Goal: Information Seeking & Learning: Learn about a topic

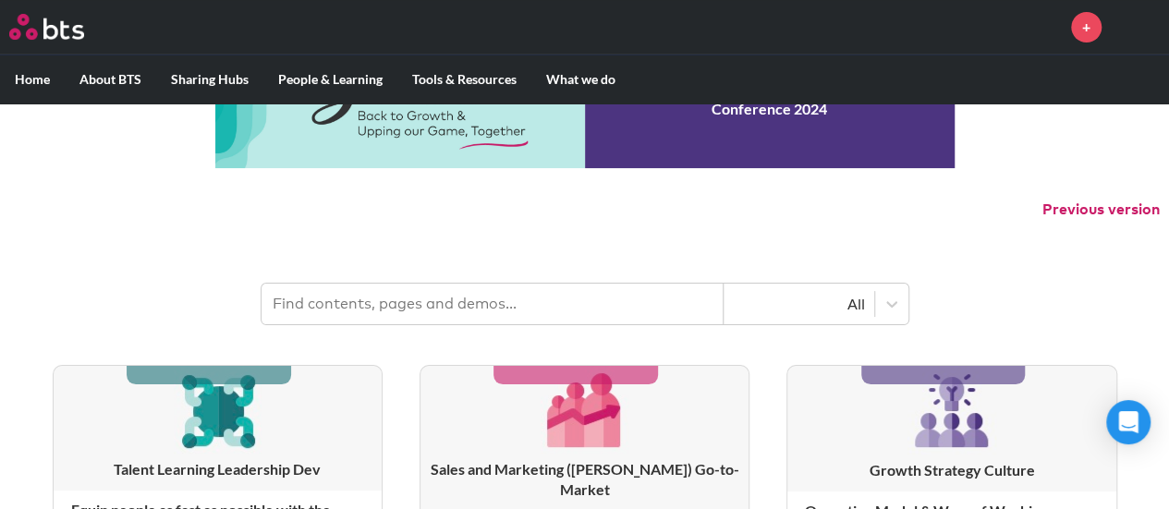
scroll to position [185, 0]
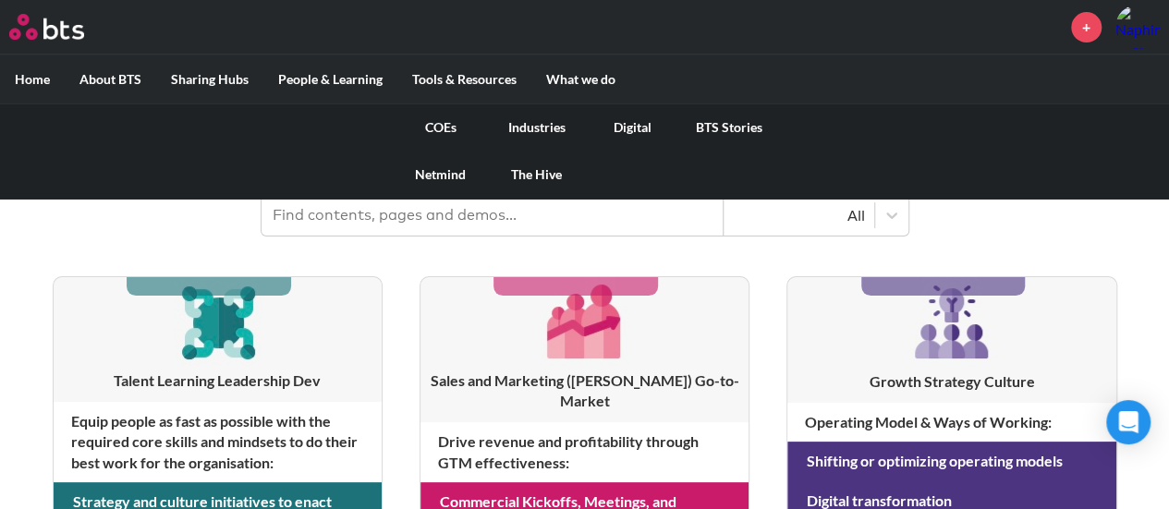
click at [445, 127] on link "COEs" at bounding box center [441, 128] width 96 height 48
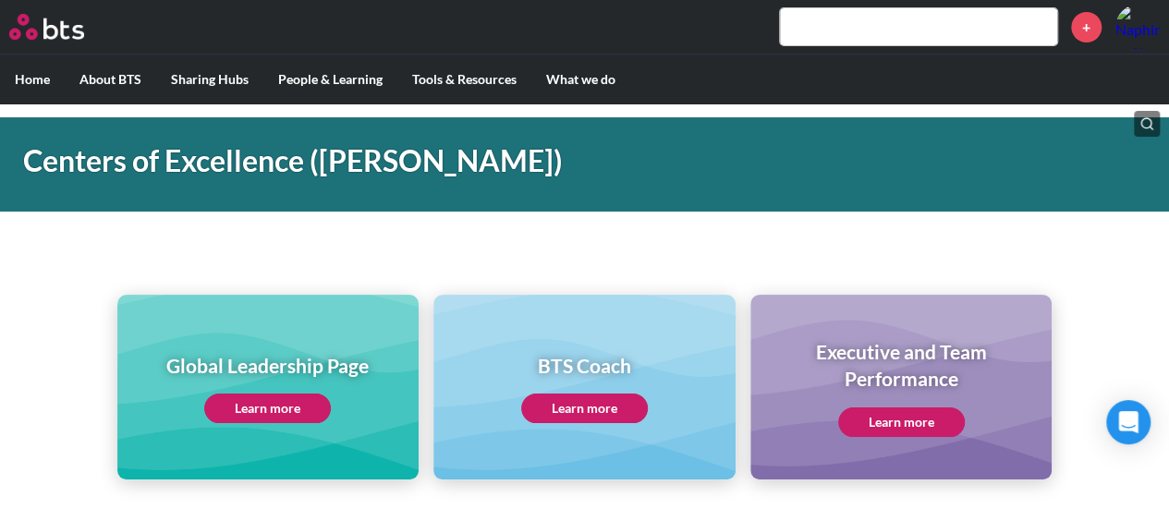
scroll to position [92, 0]
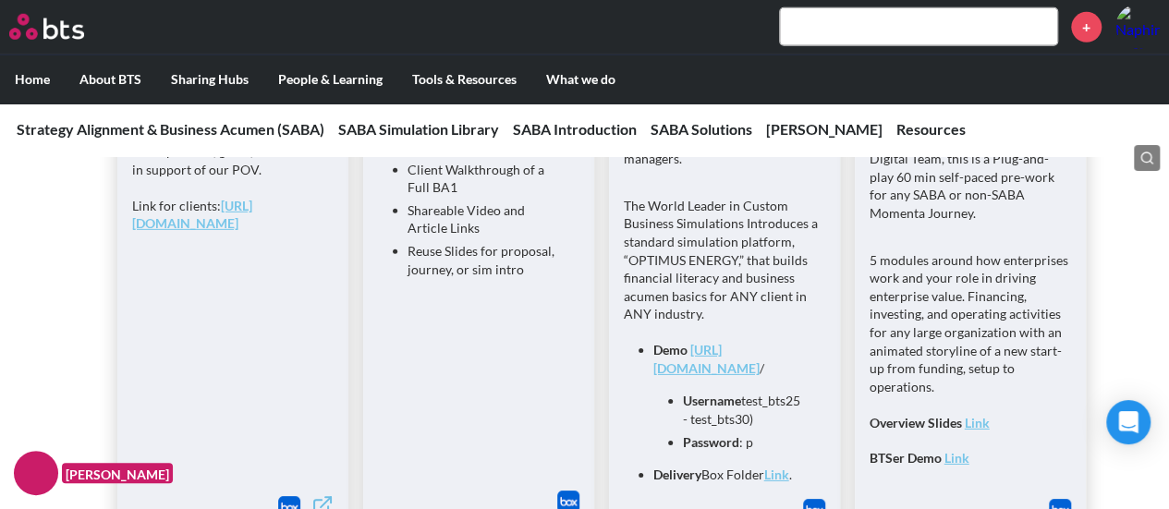
scroll to position [2958, 0]
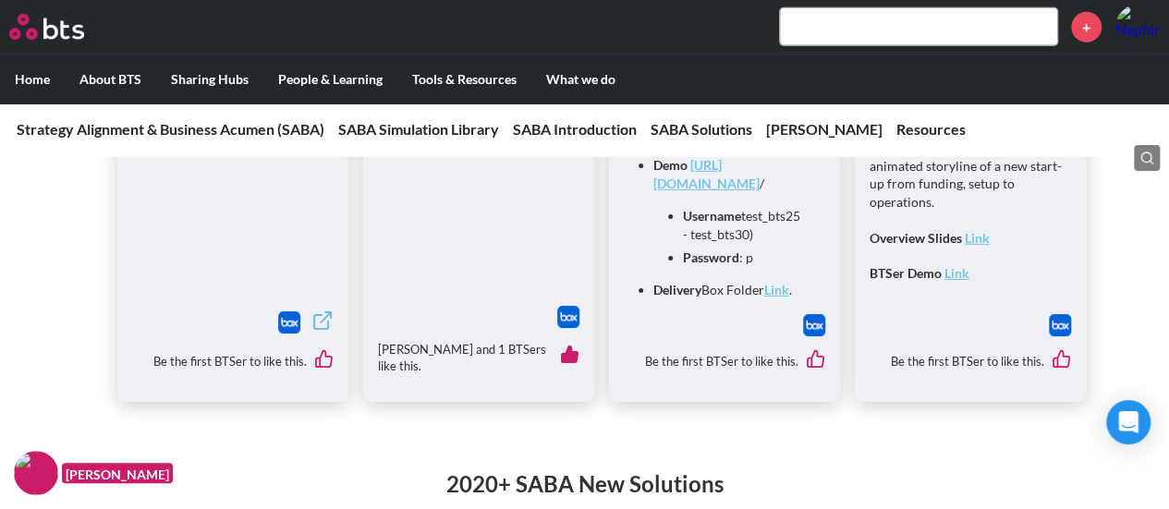
click at [884, 30] on input "text" at bounding box center [918, 26] width 277 height 37
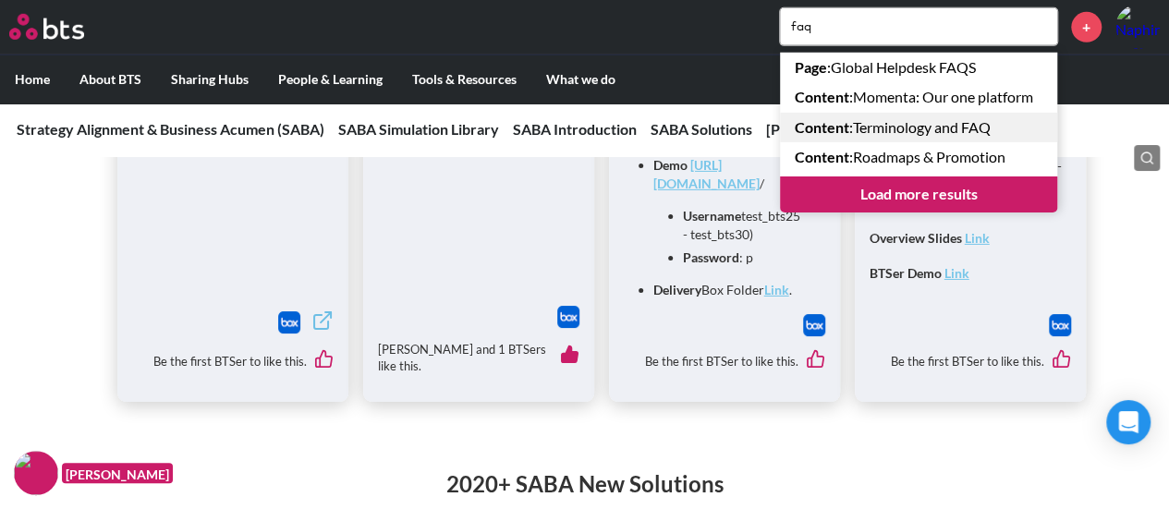
type input "faq"
click at [923, 136] on link "Content : Terminology and FAQ" at bounding box center [918, 128] width 277 height 30
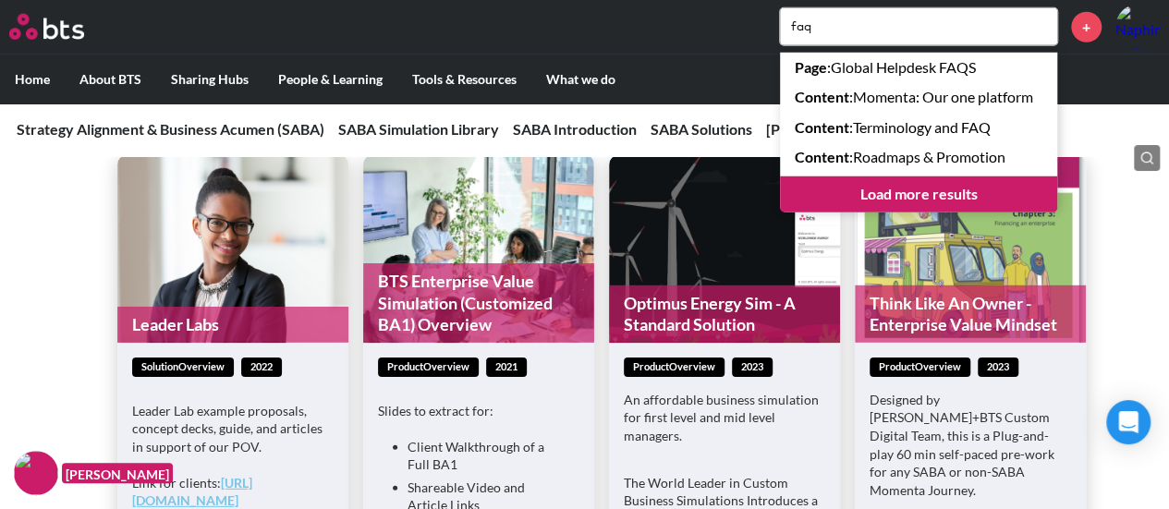
click at [51, 373] on div "Leader Labs solutionOverview 2022 Leader Lab example proposals, concept decks, …" at bounding box center [584, 476] width 1169 height 775
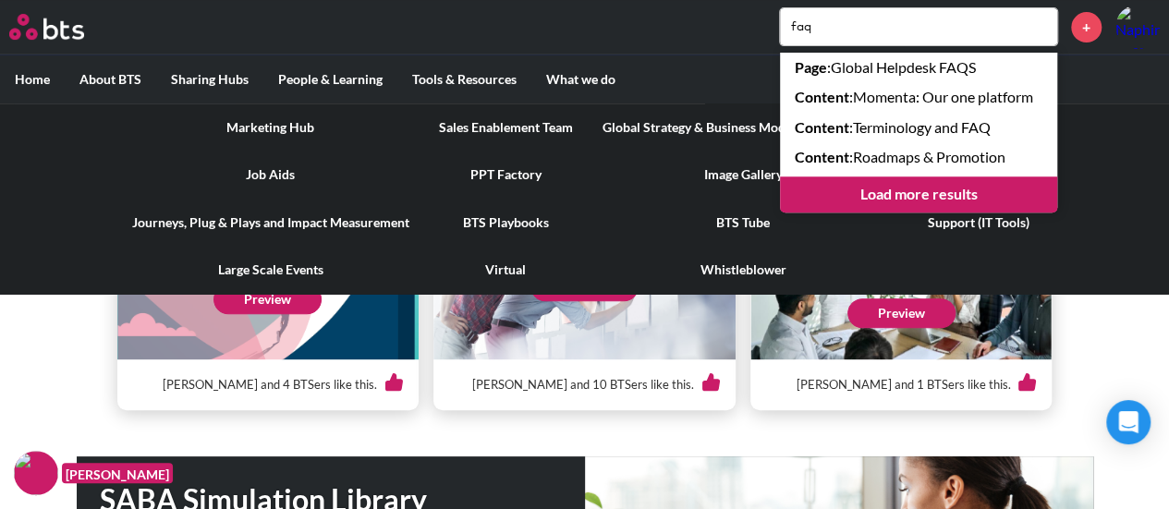
scroll to position [0, 0]
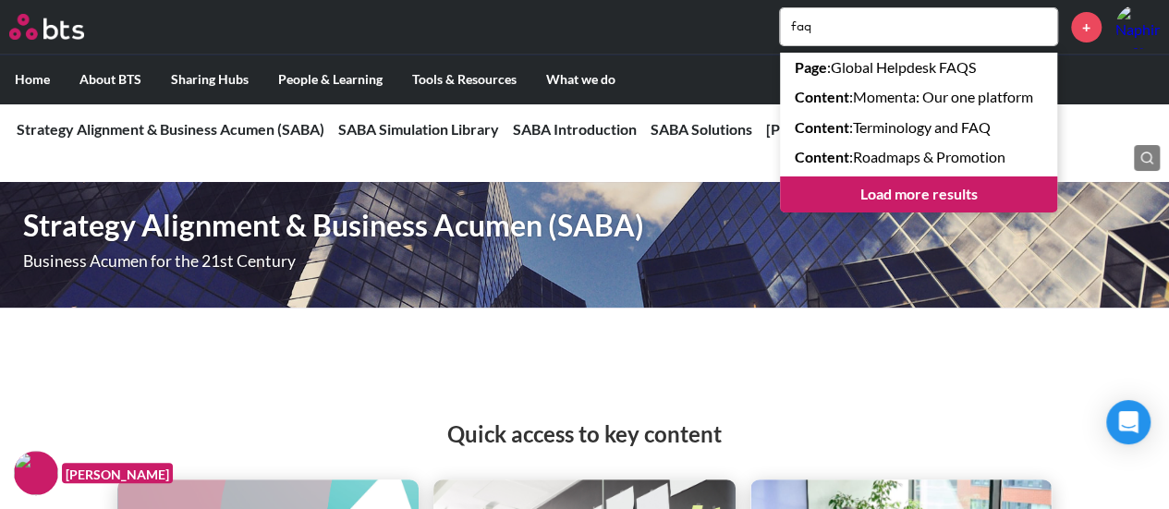
click at [236, 328] on div at bounding box center [585, 344] width 1017 height 37
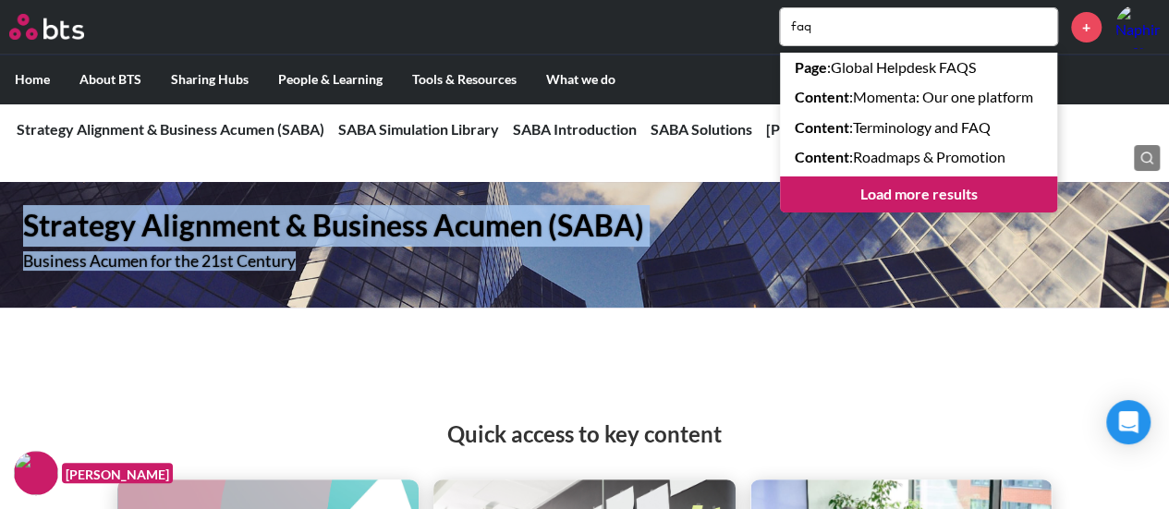
drag, startPoint x: 18, startPoint y: 219, endPoint x: 494, endPoint y: 281, distance: 480.0
click at [494, 281] on div "Strategy Alignment & Business Acumen (SABA) Business Acumen for the 21st Century" at bounding box center [416, 245] width 832 height 126
copy div "Strategy Alignment & Business Acumen (SABA) Business Acumen for the 21st Century"
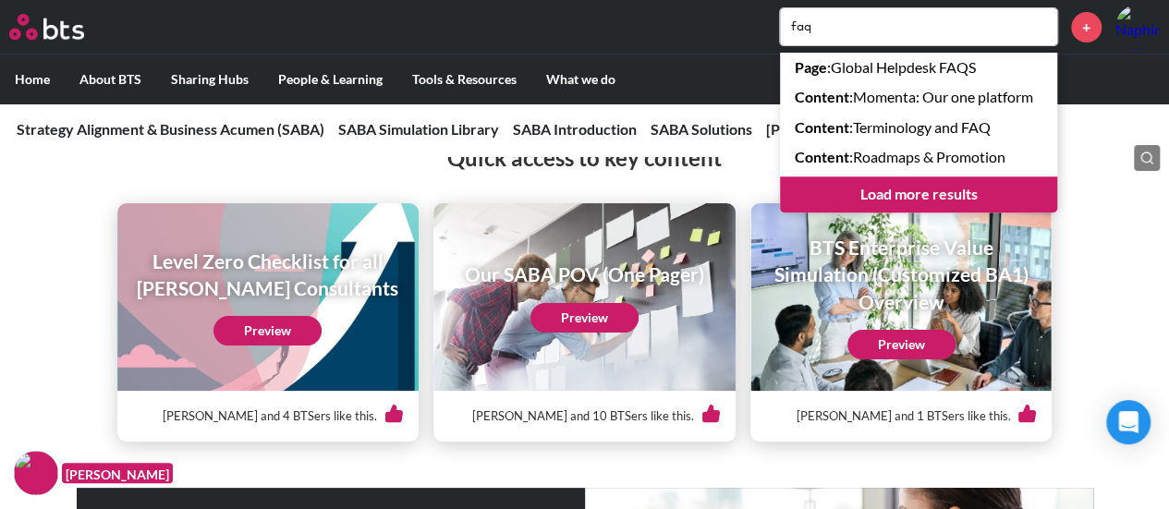
scroll to position [277, 0]
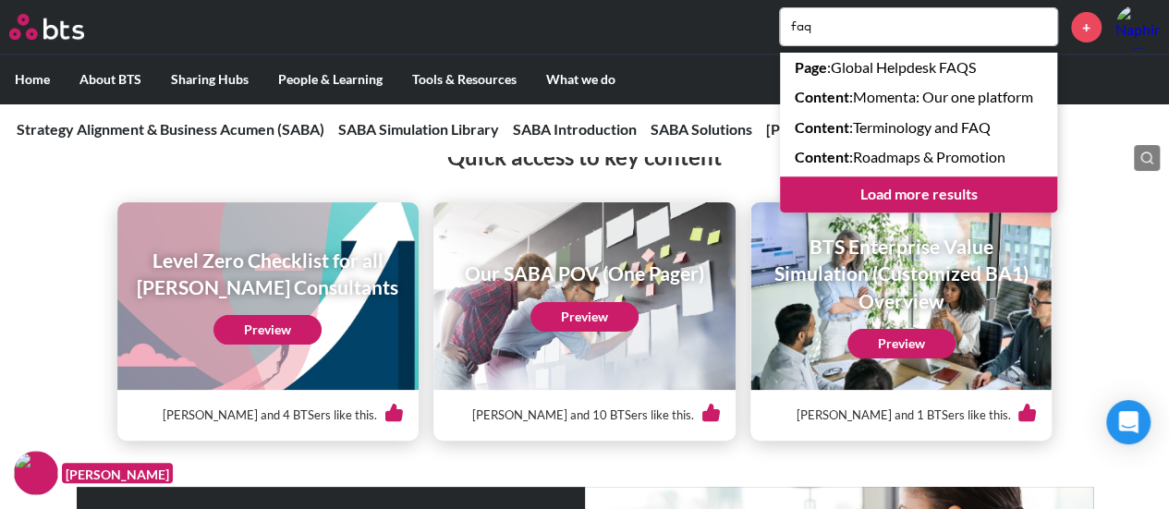
click at [31, 223] on div "Quick access to key content Level Zero Checklist for all COE Consultants Previe…" at bounding box center [584, 272] width 1169 height 336
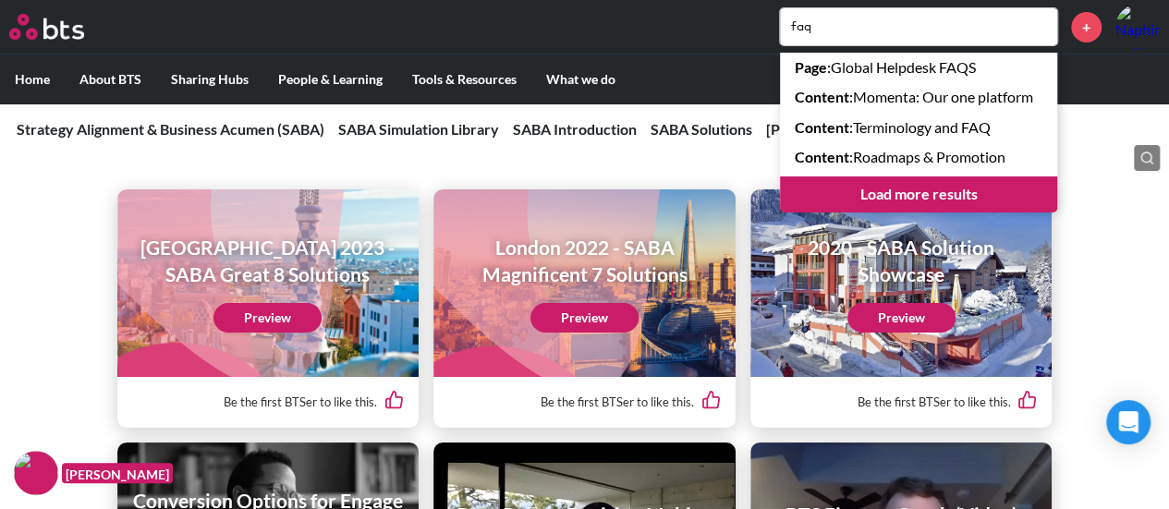
scroll to position [3328, 0]
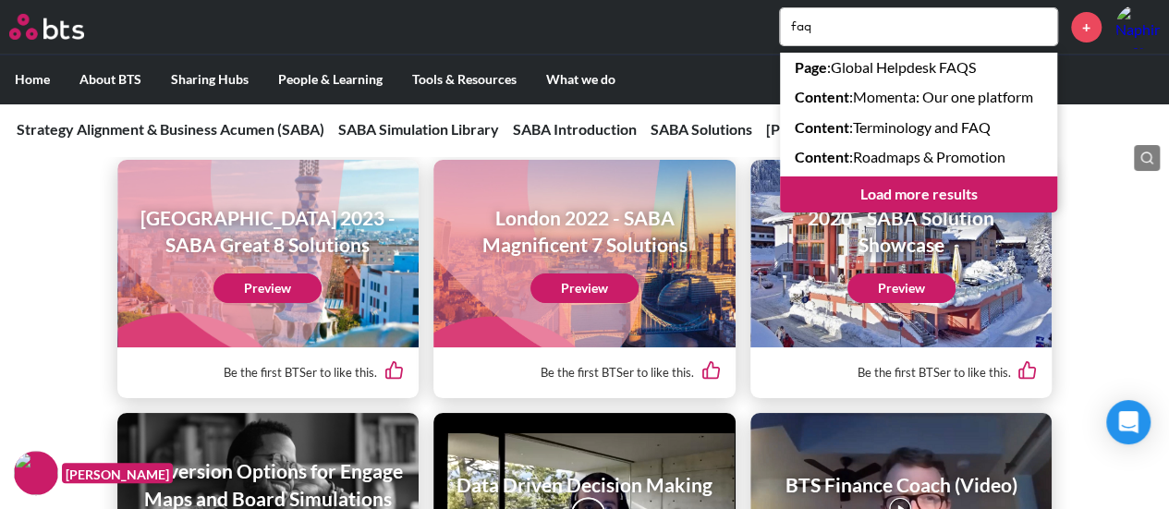
drag, startPoint x: 249, startPoint y: 293, endPoint x: 21, endPoint y: 297, distance: 227.4
click at [21, 297] on div "2020+ SABA New Solutions Barcelona 2023 - SABA Great 8 Solutions Preview Be the…" at bounding box center [584, 357] width 1169 height 590
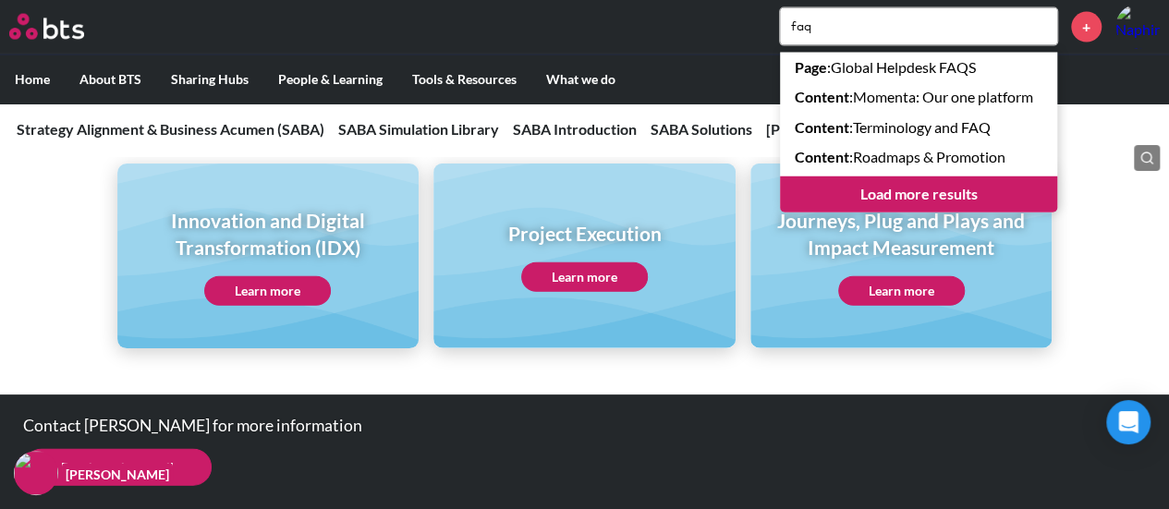
scroll to position [9002, 0]
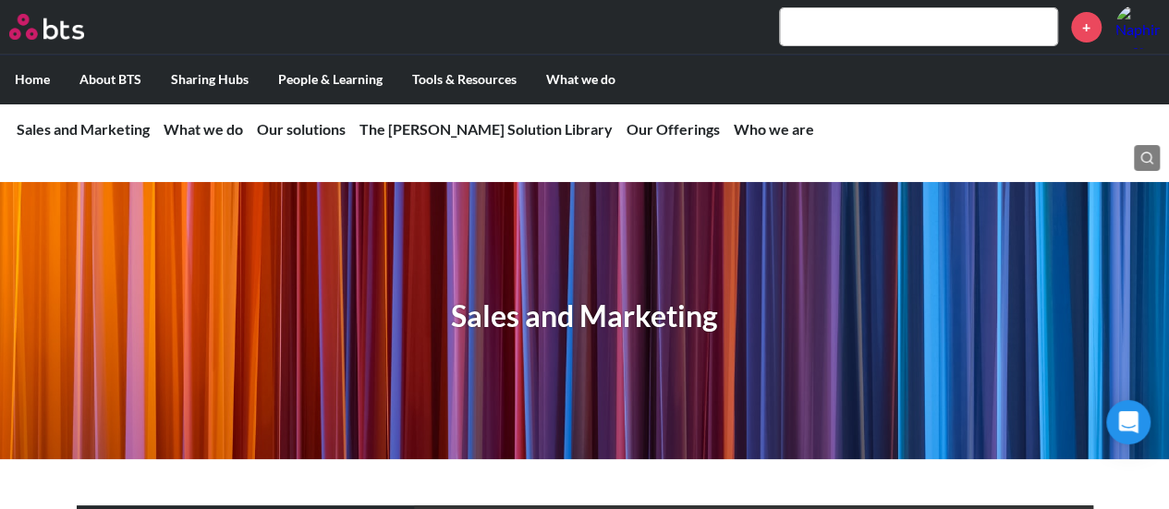
click at [908, 31] on input "text" at bounding box center [918, 26] width 277 height 37
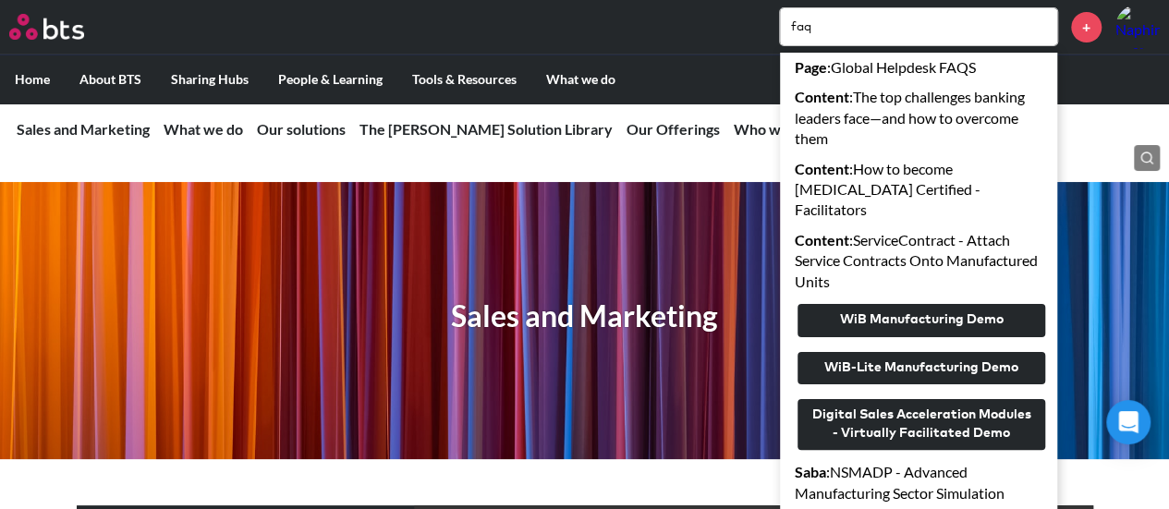
click at [484, 136] on link "The SAM Solution Library" at bounding box center [486, 129] width 253 height 18
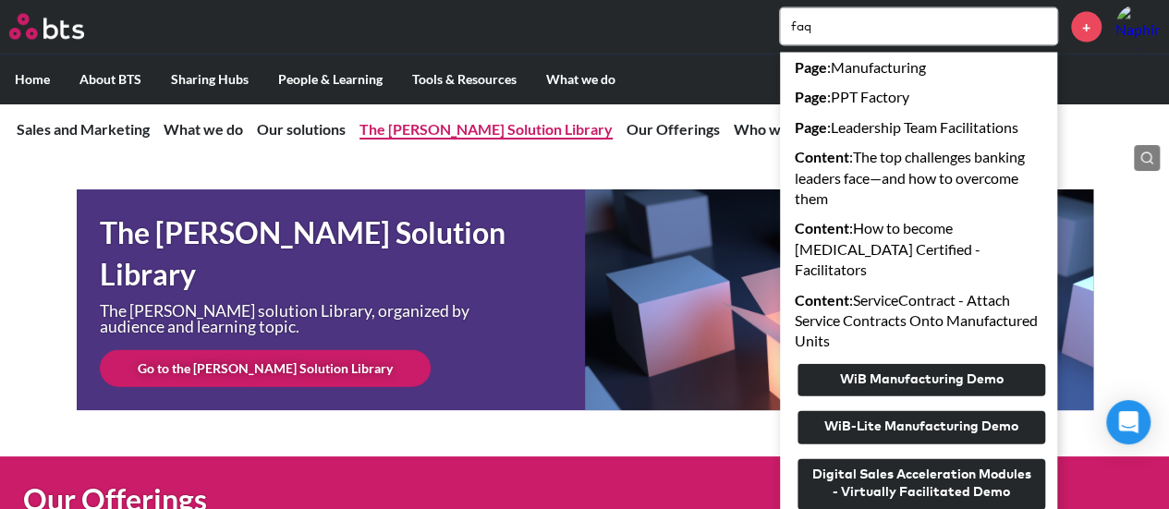
scroll to position [5496, 0]
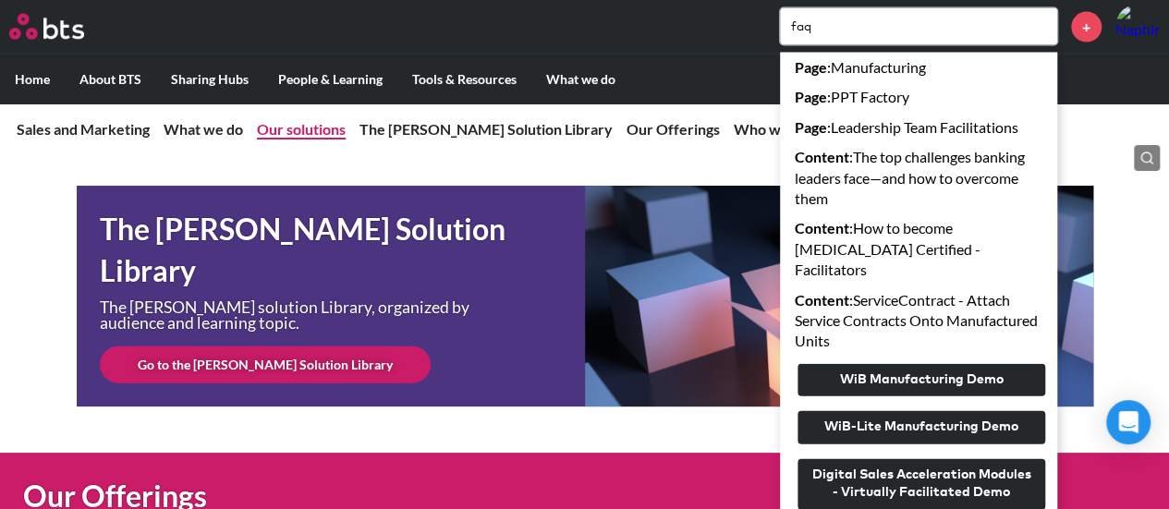
click at [320, 137] on link "Our solutions" at bounding box center [301, 129] width 89 height 18
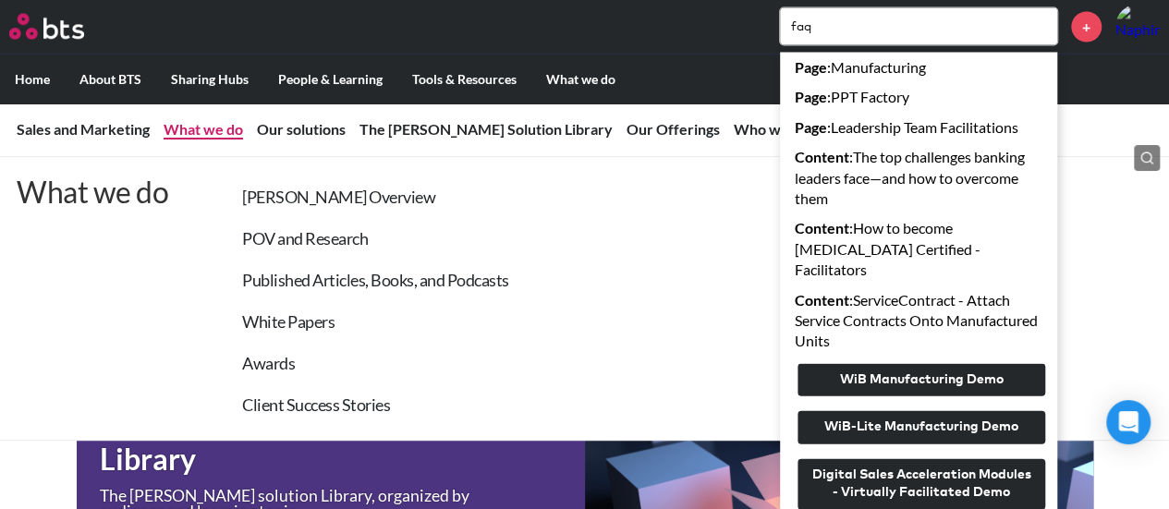
click at [215, 128] on link "What we do" at bounding box center [203, 129] width 79 height 18
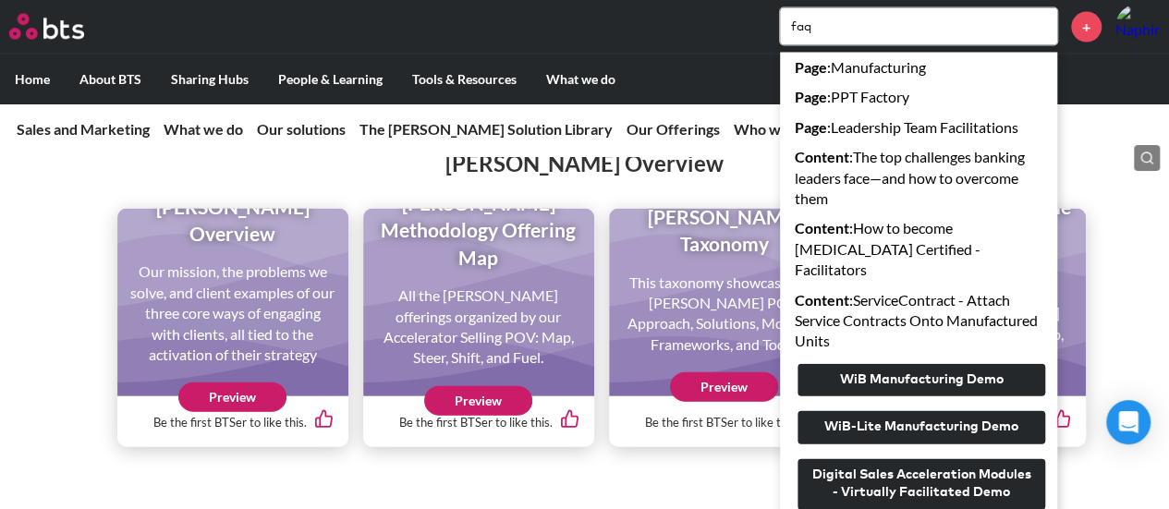
scroll to position [1880, 0]
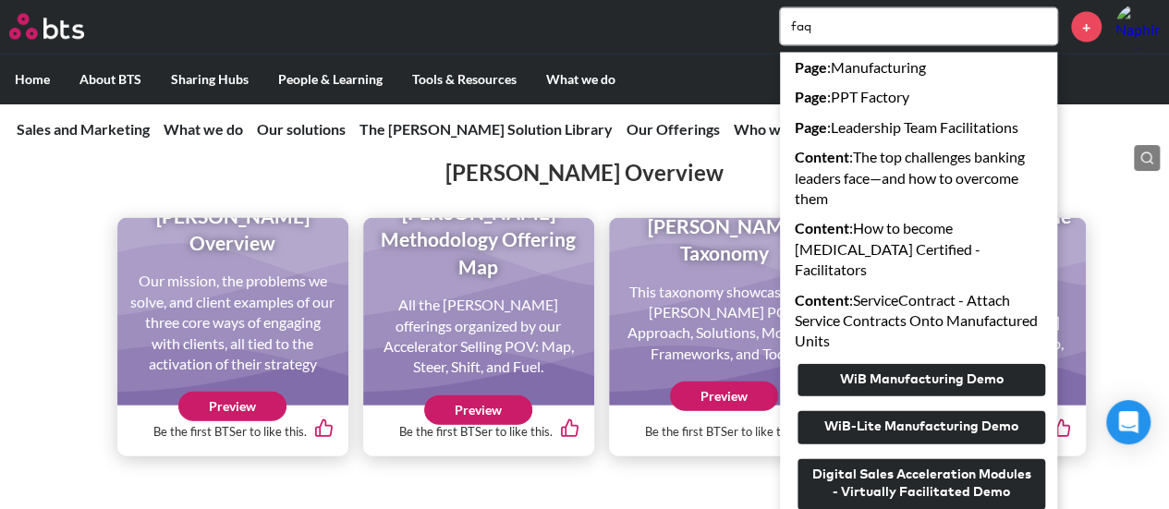
click at [64, 331] on div "SAM Overview SAM COE Overview Our mission, the problems we solve, and client ex…" at bounding box center [584, 288] width 1169 height 336
click at [1139, 189] on h2 "SAM Overview" at bounding box center [584, 172] width 1169 height 31
click at [958, 43] on input "faq" at bounding box center [918, 26] width 277 height 37
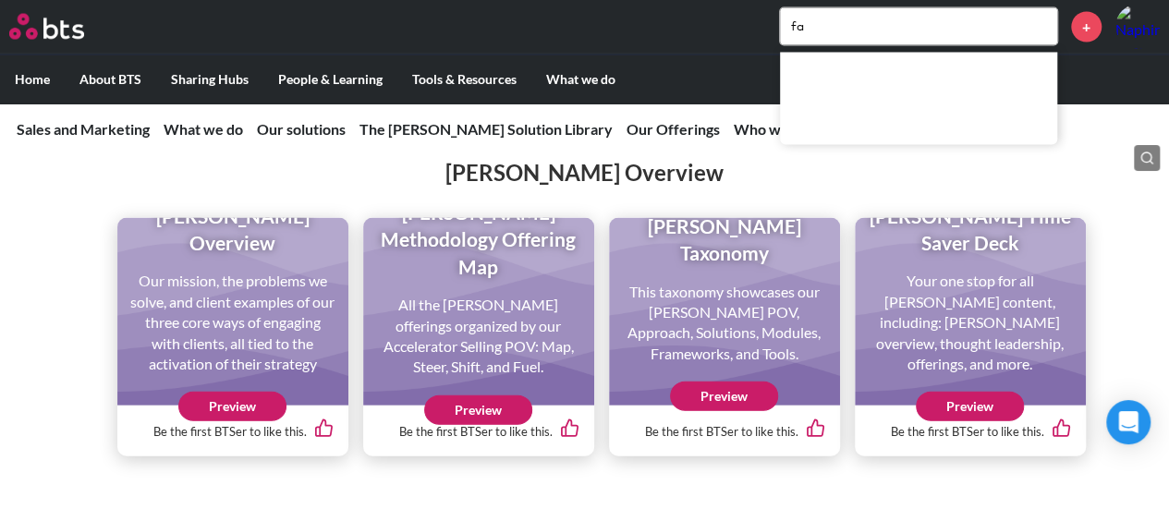
type input "f"
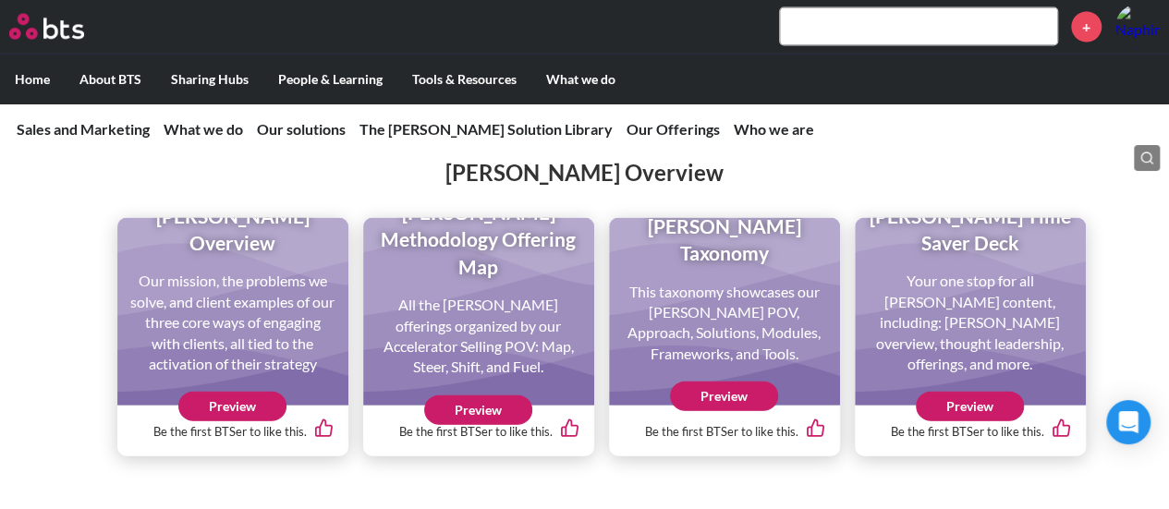
click at [1122, 189] on h2 "SAM Overview" at bounding box center [584, 172] width 1169 height 31
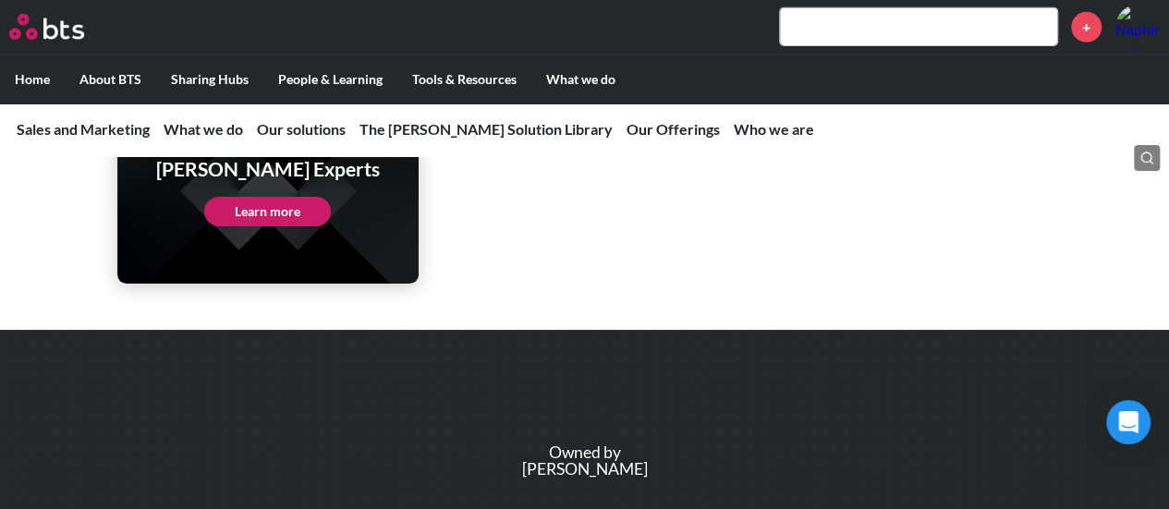
scroll to position [6373, 0]
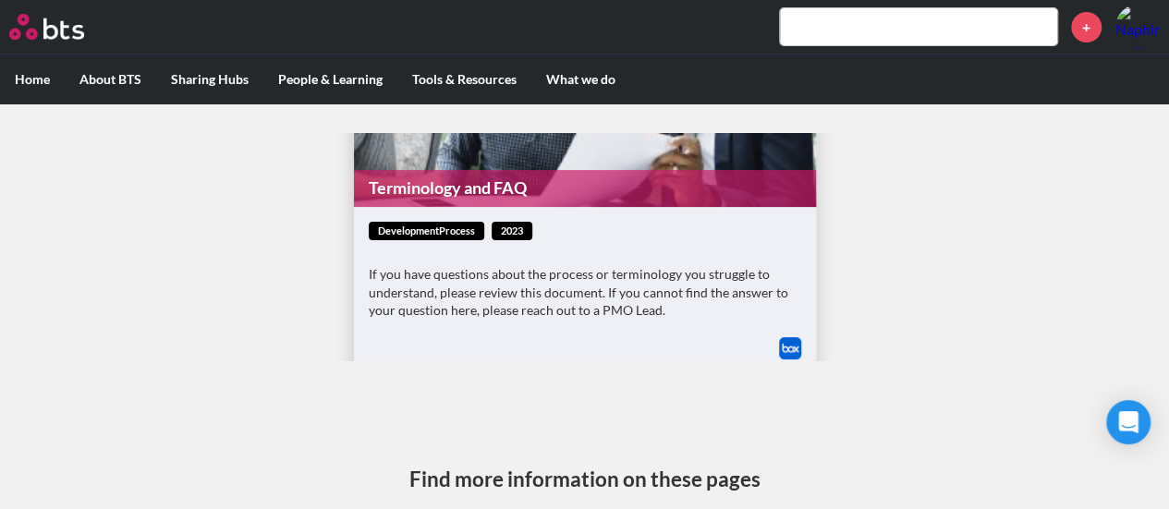
scroll to position [236, 0]
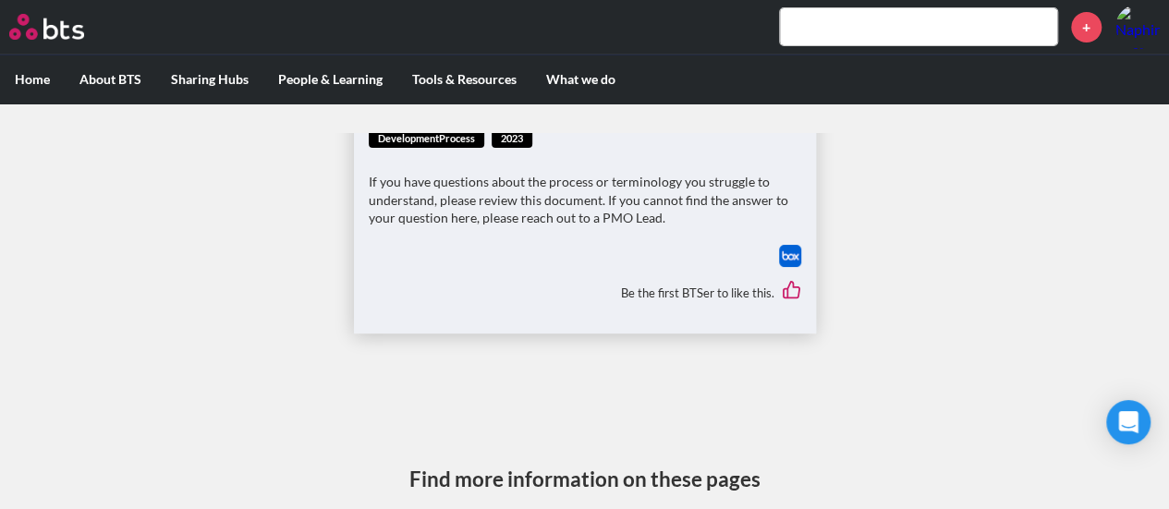
click at [698, 223] on p "If you have questions about the process or terminology you struggle to understa…" at bounding box center [585, 200] width 433 height 55
click at [784, 250] on img at bounding box center [790, 256] width 22 height 22
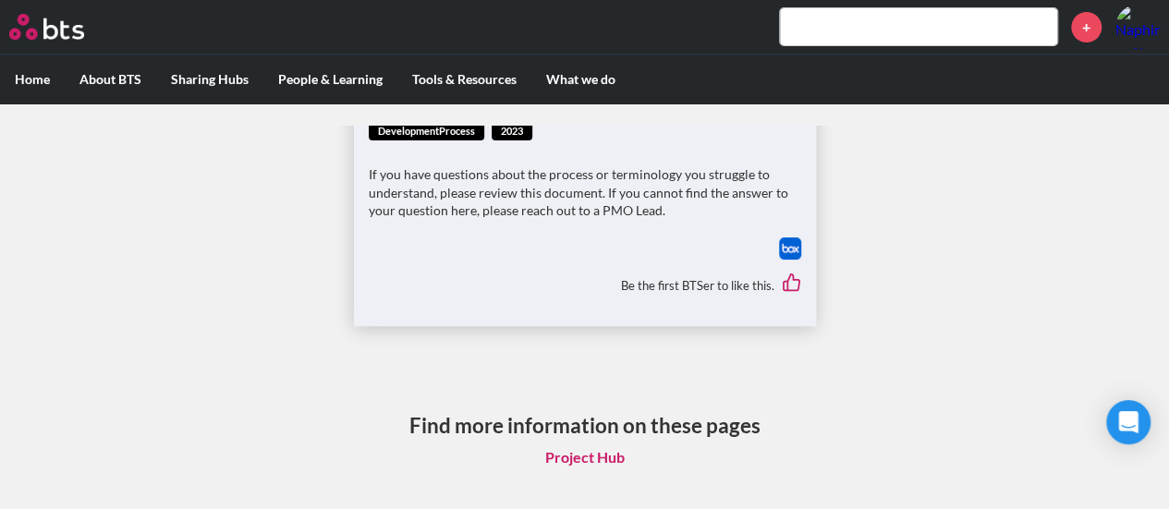
scroll to position [9, 0]
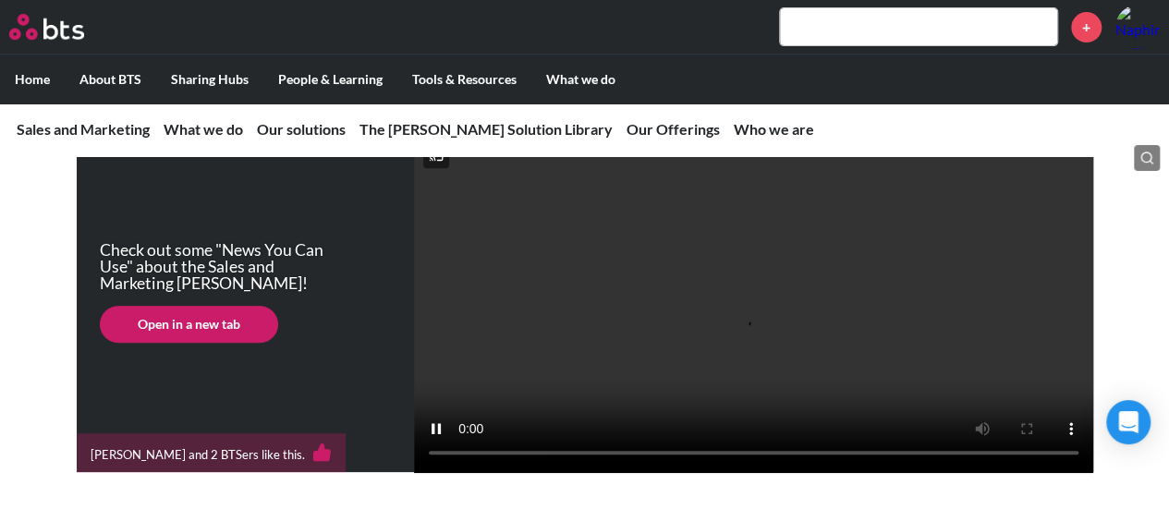
scroll to position [370, 0]
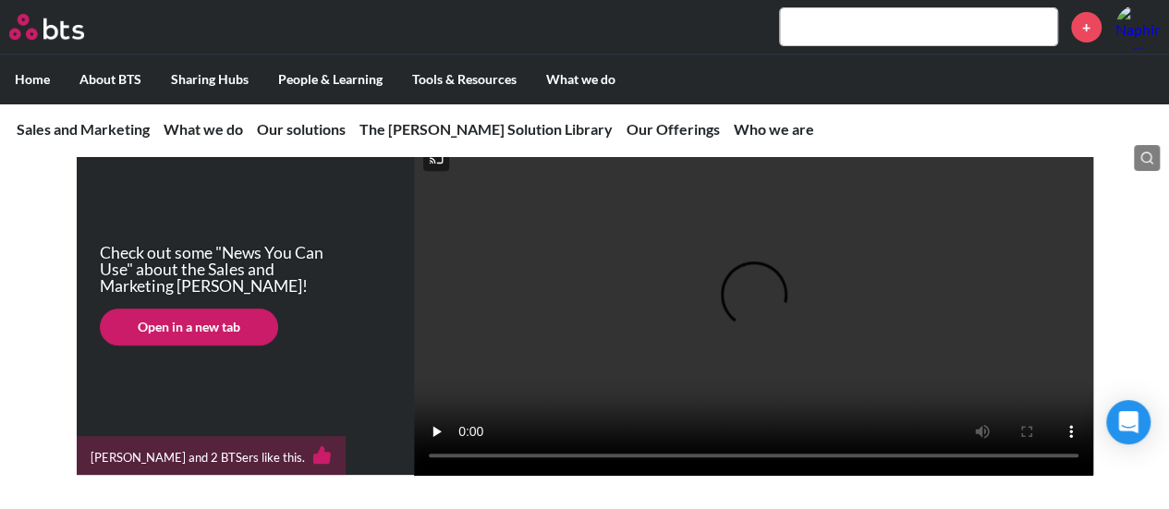
click at [1062, 116] on nav "Sales and Marketing Sales and Marketing What's New or Updated with our [PERSON_…" at bounding box center [584, 130] width 1169 height 54
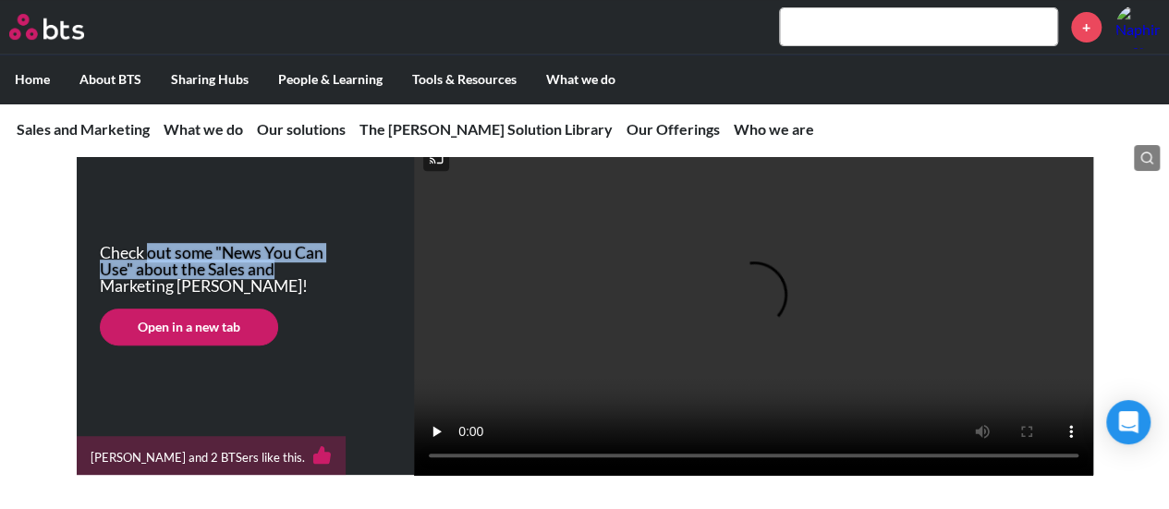
drag, startPoint x: 162, startPoint y: 275, endPoint x: 290, endPoint y: 291, distance: 129.6
click at [290, 291] on p "Check out some "News You Can Use" about the Sales and Marketing COE!" at bounding box center [216, 269] width 233 height 49
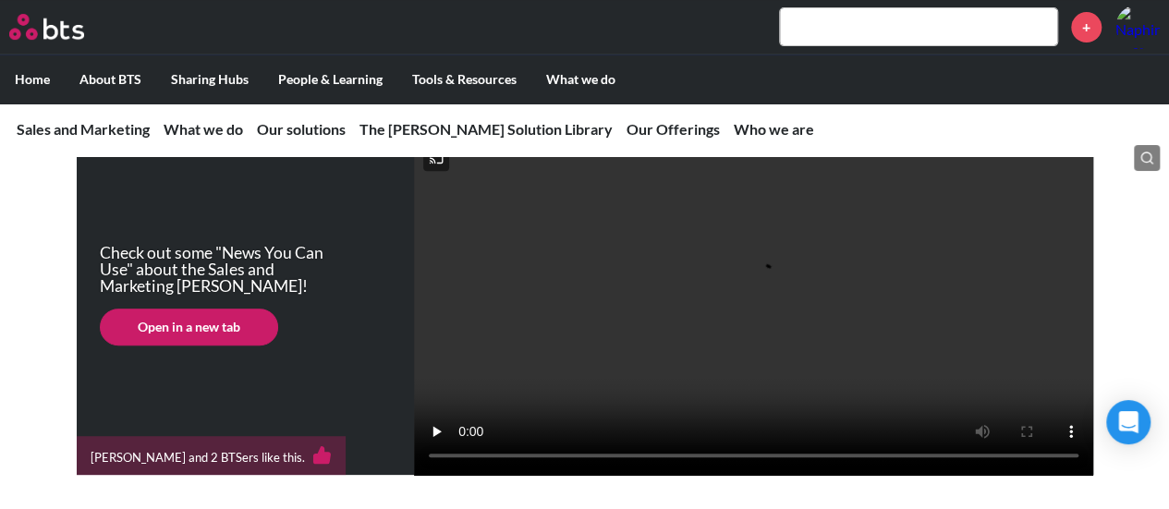
click at [0, 299] on div "Check out some "News You Can Use" about the Sales and Marketing COE! Open in a …" at bounding box center [584, 306] width 1169 height 340
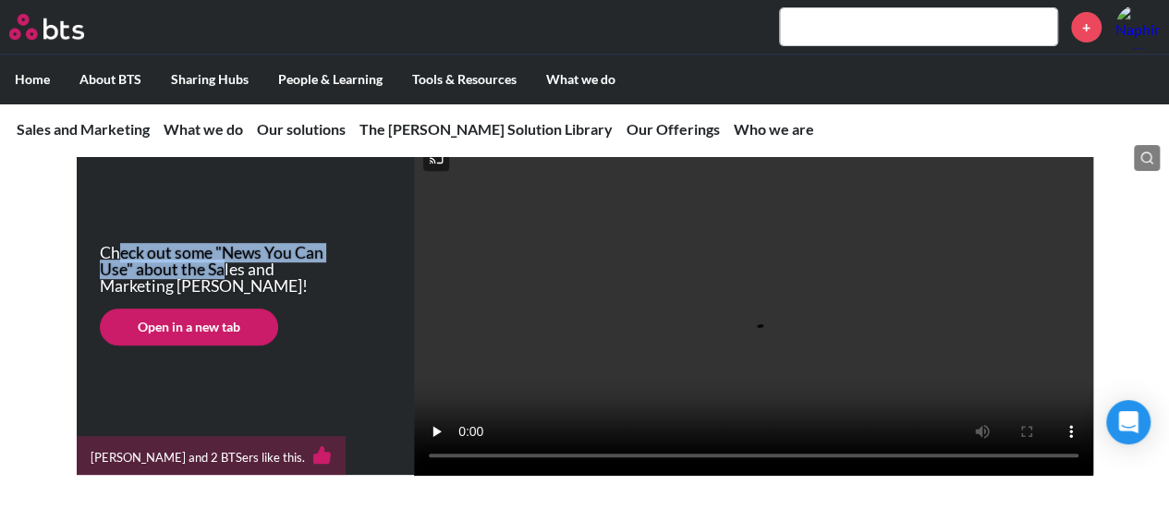
drag, startPoint x: 165, startPoint y: 286, endPoint x: 224, endPoint y: 296, distance: 60.0
click at [224, 294] on p "Check out some "News You Can Use" about the Sales and Marketing COE!" at bounding box center [216, 269] width 233 height 49
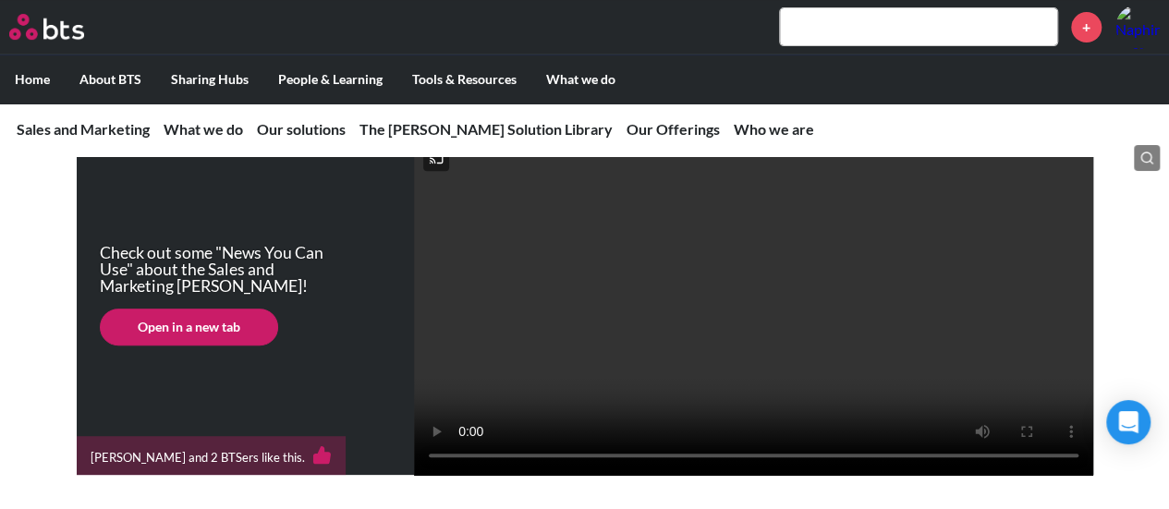
click at [84, 299] on div "Check out some "News You Can Use" about the Sales and Marketing COE! Open in a …" at bounding box center [245, 305] width 337 height 166
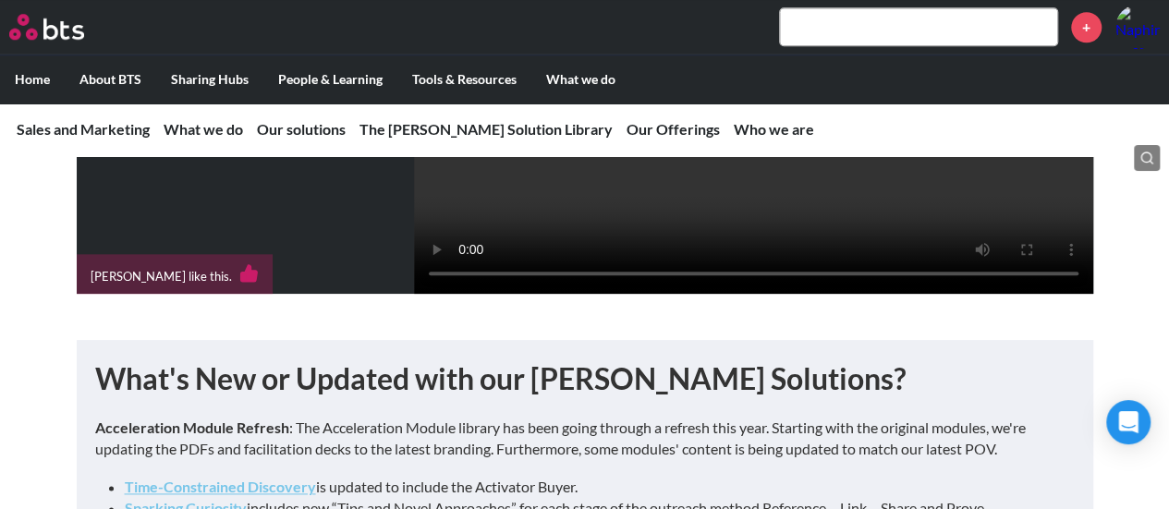
scroll to position [1109, 0]
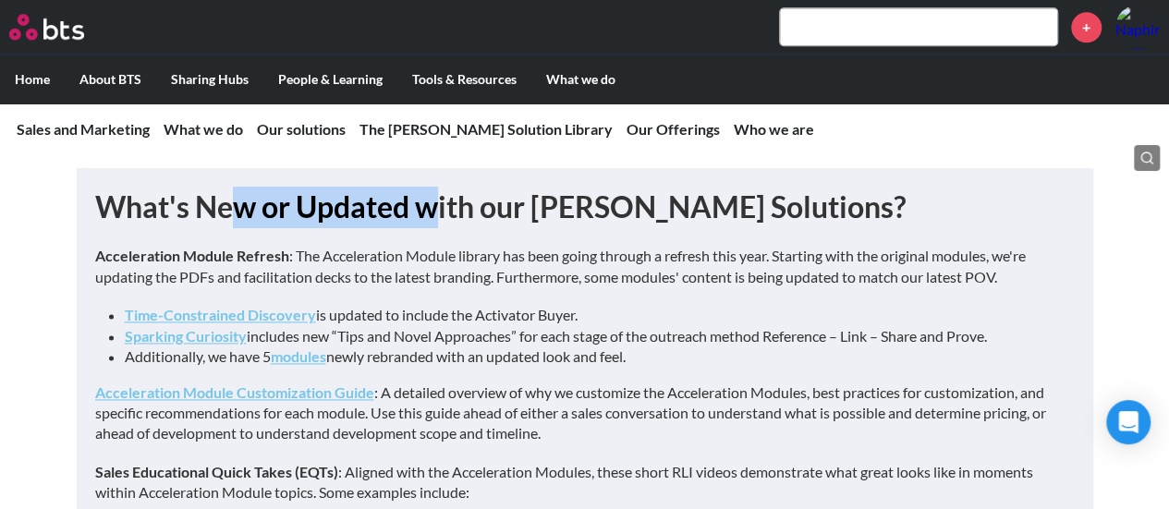
drag, startPoint x: 233, startPoint y: 309, endPoint x: 474, endPoint y: 309, distance: 241.2
click at [453, 228] on h1 "What's New or Updated with our SAM Solutions?" at bounding box center [585, 208] width 980 height 42
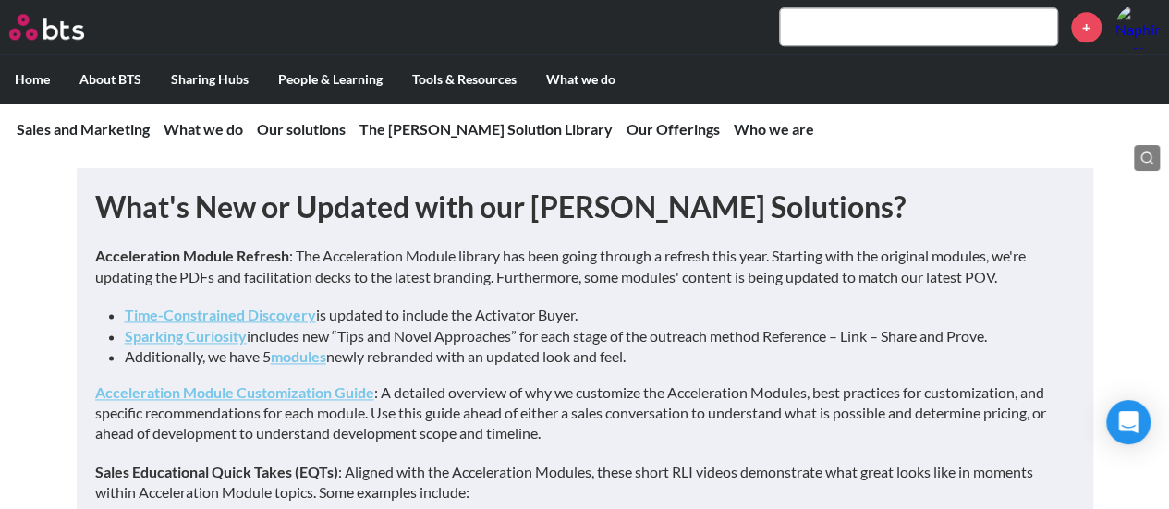
click at [560, 321] on div "What's New or Updated with our SAM Solutions? Acceleration Module Refresh : The…" at bounding box center [585, 428] width 980 height 482
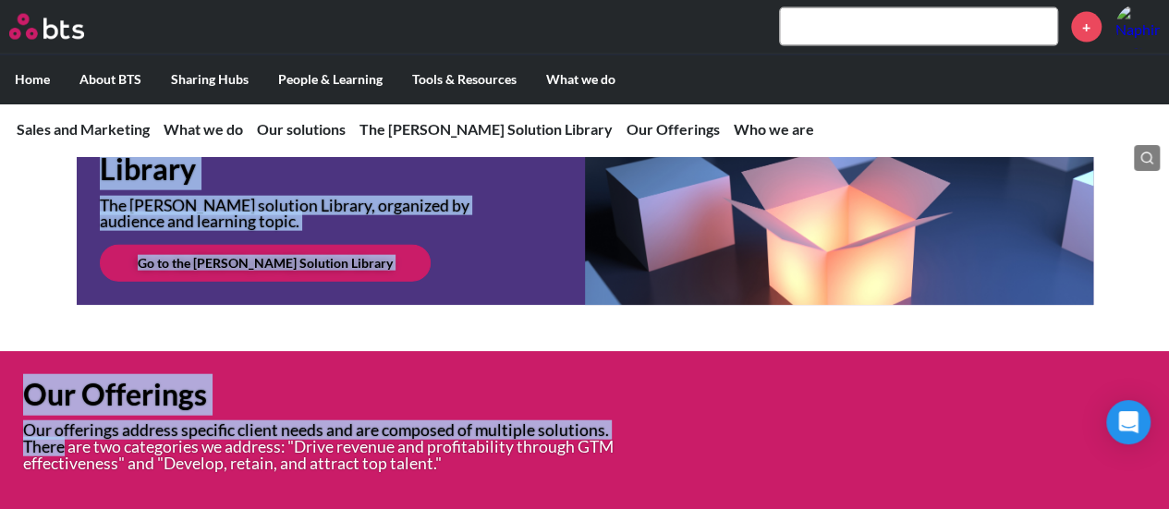
scroll to position [5638, 0]
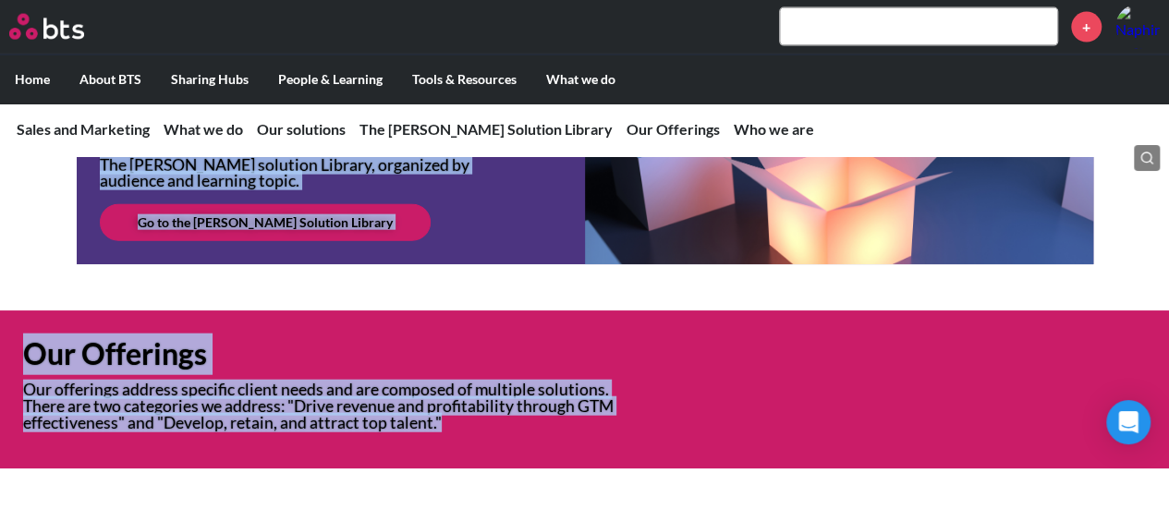
drag, startPoint x: 431, startPoint y: 311, endPoint x: 979, endPoint y: 441, distance: 563.4
copy main "Sales and Marketing Check out some "News You Can Use" about the Sales and Marke…"
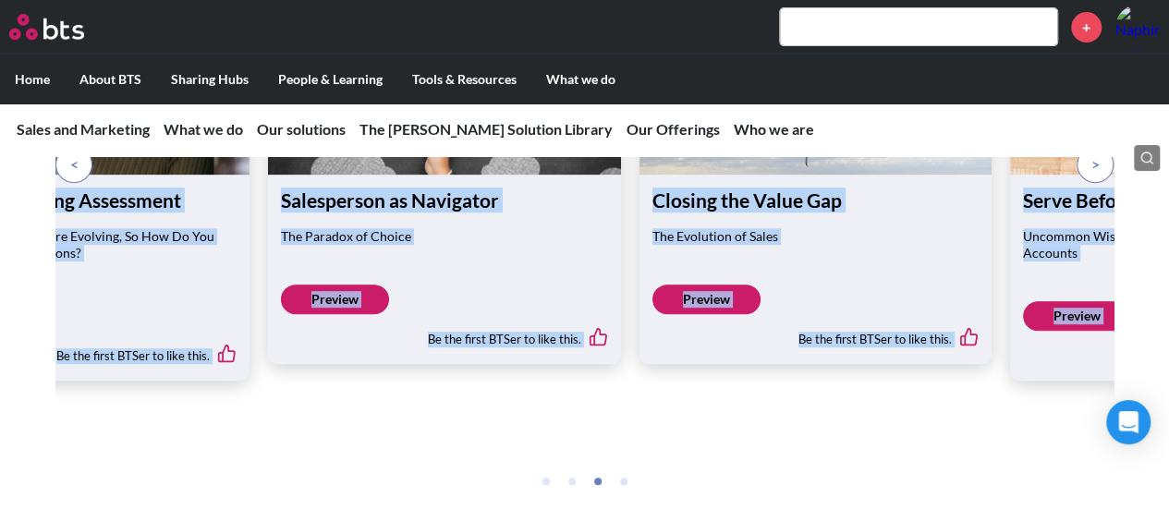
scroll to position [4067, 0]
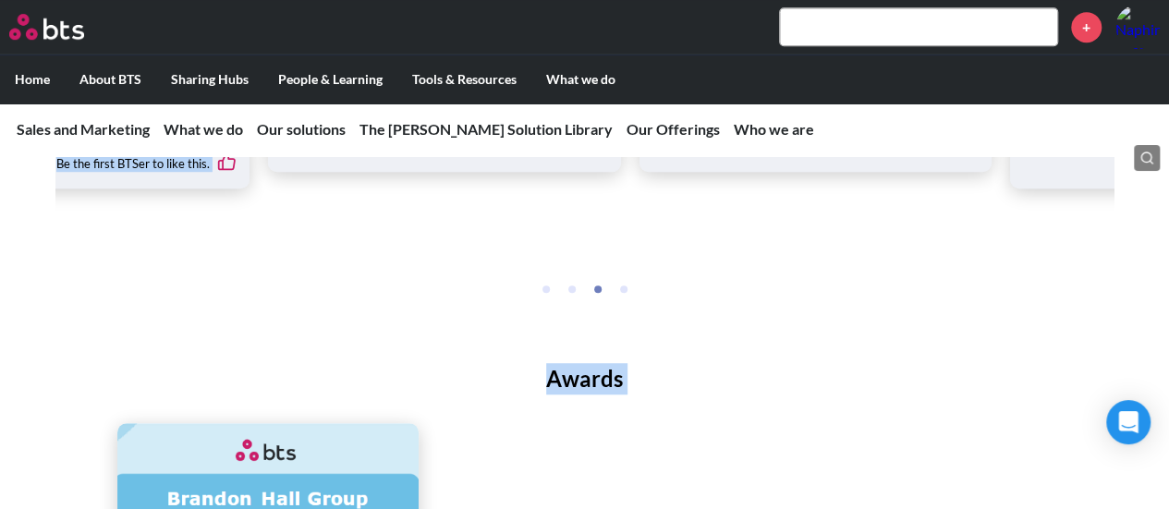
click at [580, 298] on ul at bounding box center [584, 287] width 1053 height 20
click at [836, 47] on div "+" at bounding box center [639, 27] width 1042 height 44
click at [852, 25] on input "text" at bounding box center [918, 26] width 277 height 37
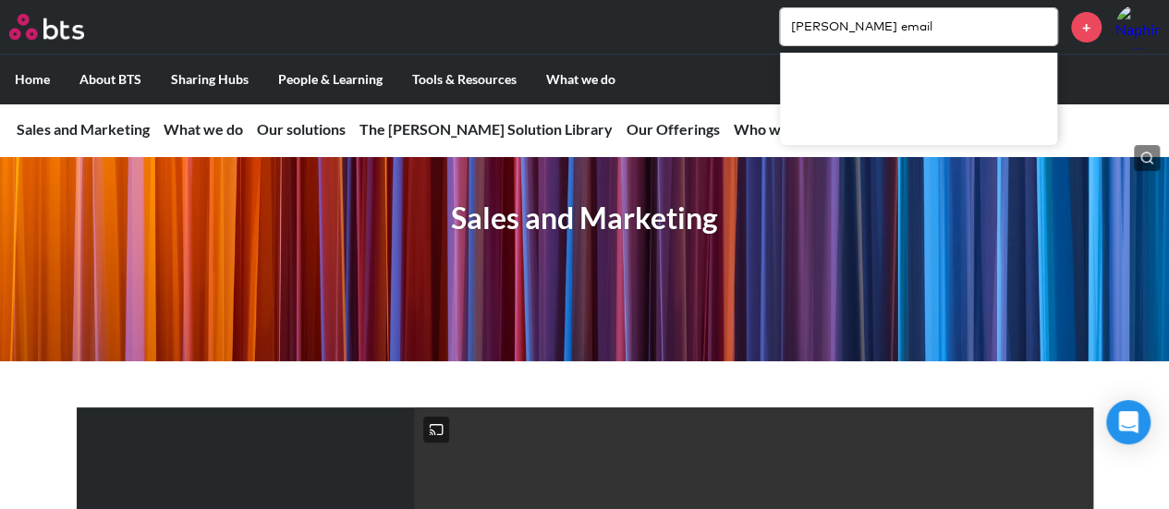
scroll to position [277, 0]
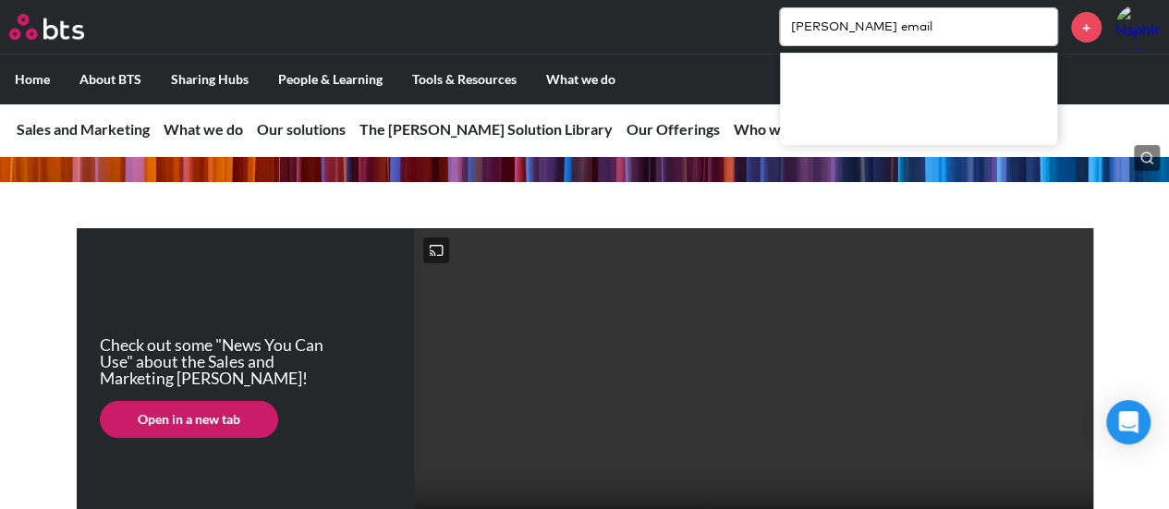
type input "sam email"
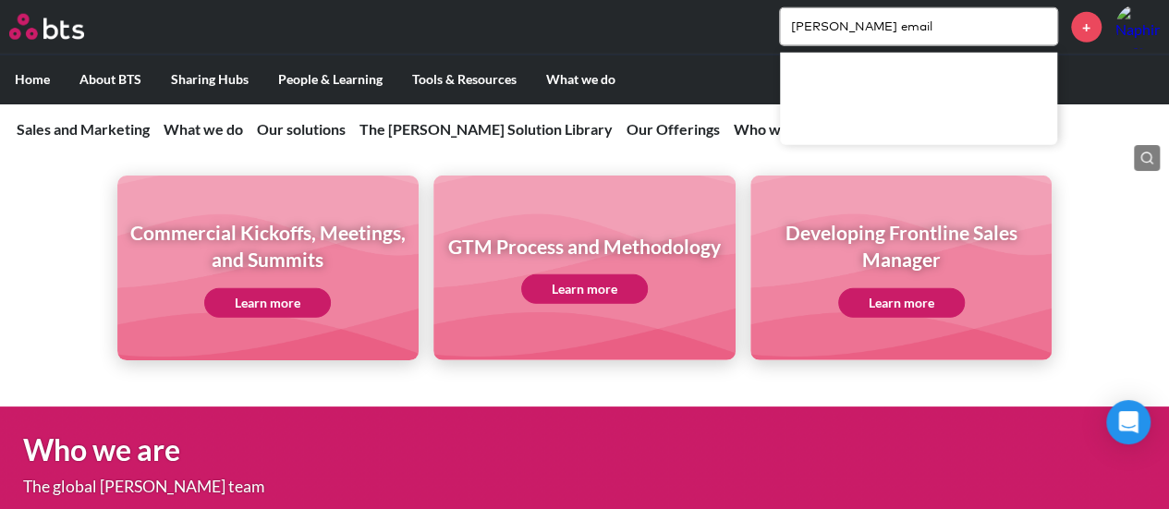
scroll to position [6100, 0]
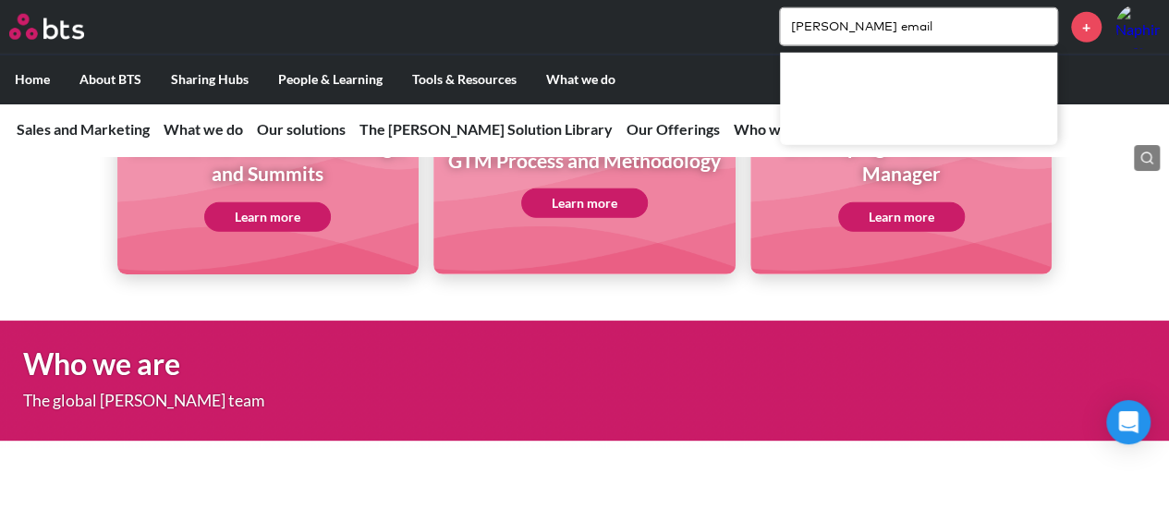
click at [44, 214] on div "Commercial Kickoffs, Meetings, and Summits Learn more GTM Process and Methodolo…" at bounding box center [584, 148] width 1169 height 251
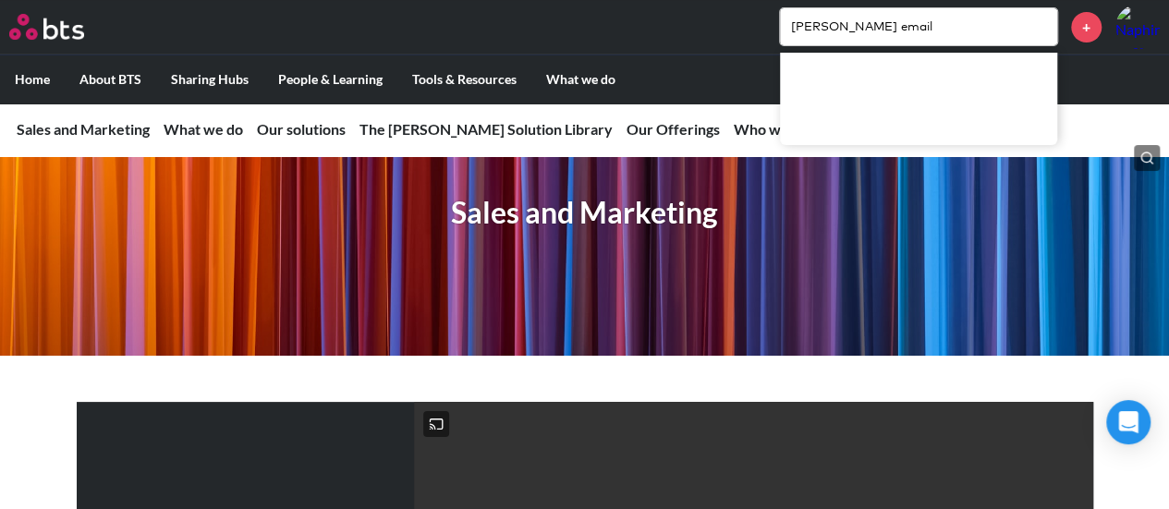
scroll to position [92, 0]
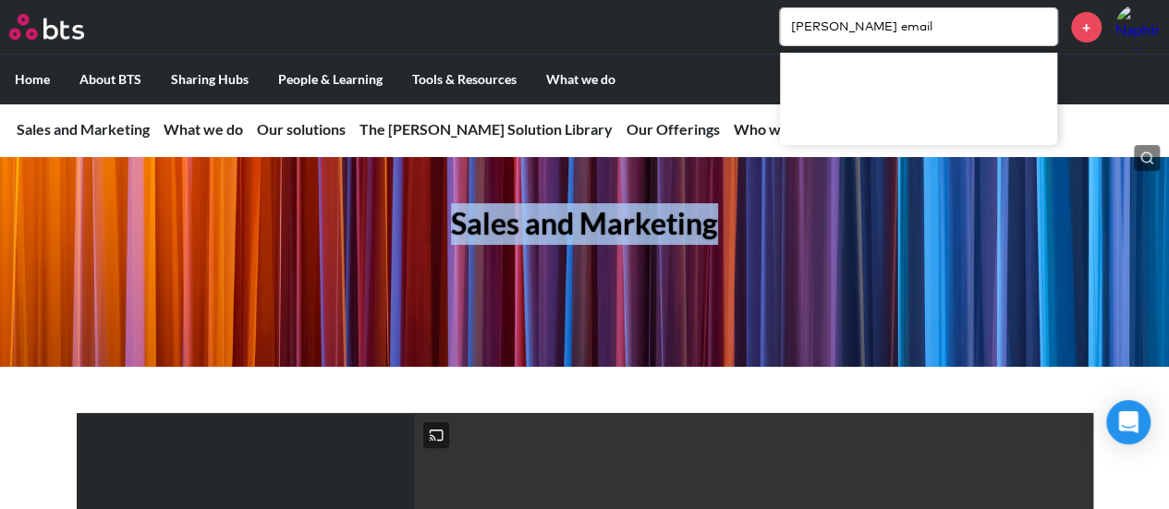
drag, startPoint x: 574, startPoint y: 219, endPoint x: 951, endPoint y: 241, distance: 377.8
click at [951, 241] on div "Sales and Marketing" at bounding box center [584, 228] width 1169 height 277
copy h1 "Sales and Marketing"
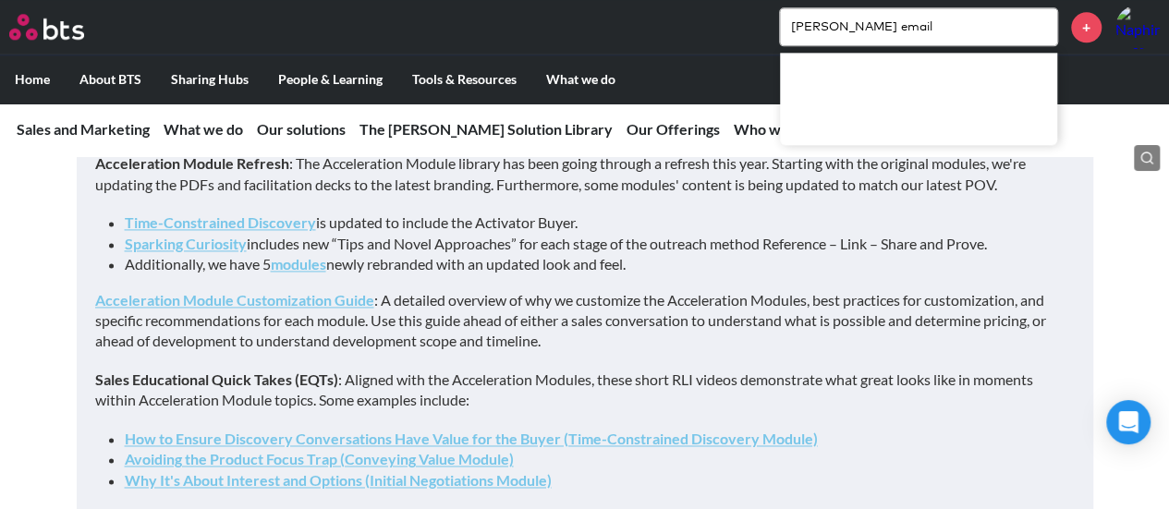
scroll to position [1294, 0]
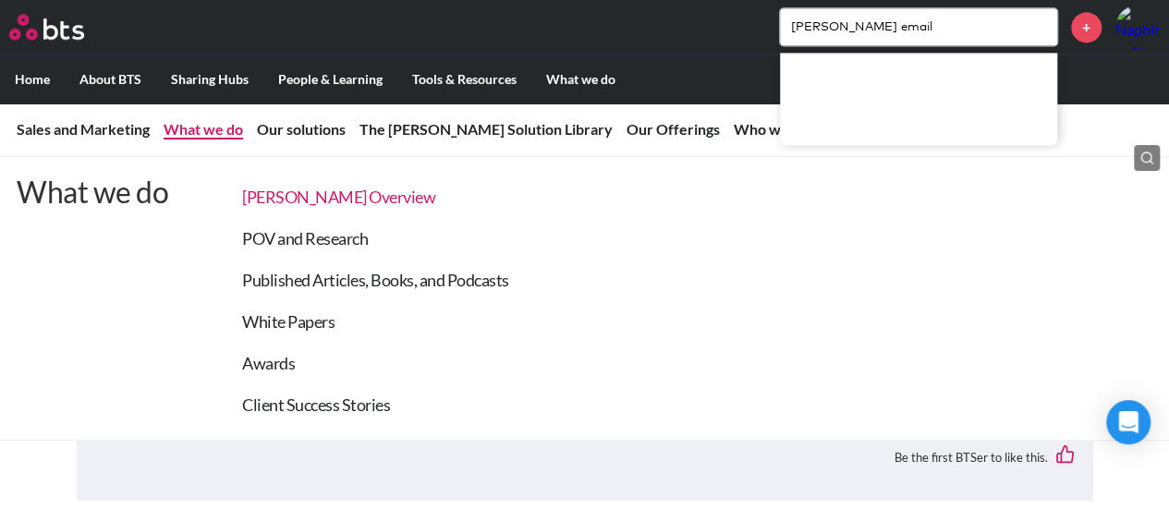
click at [264, 195] on link "SAM Overview" at bounding box center [338, 197] width 193 height 20
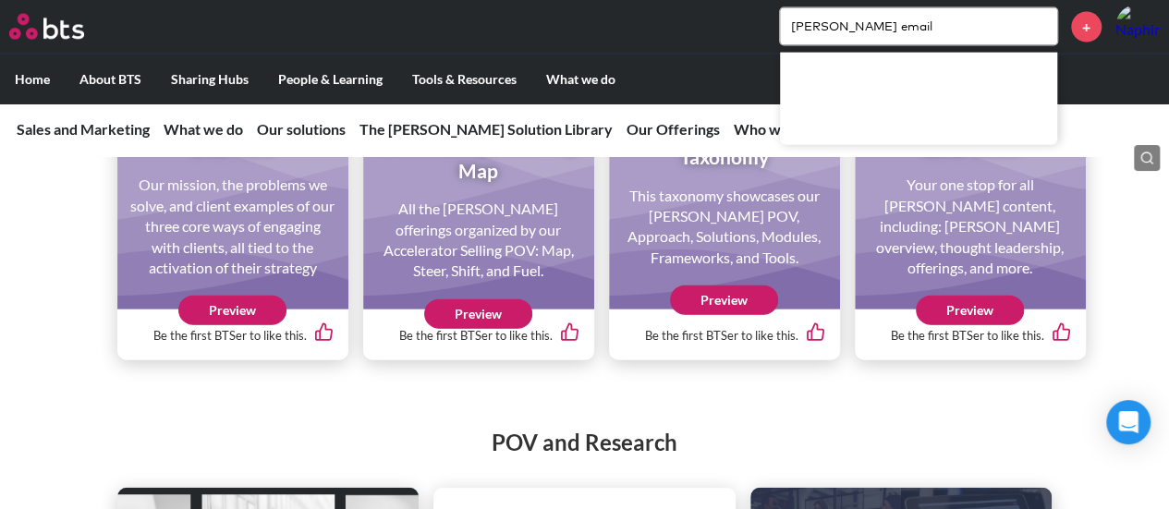
scroll to position [1947, 0]
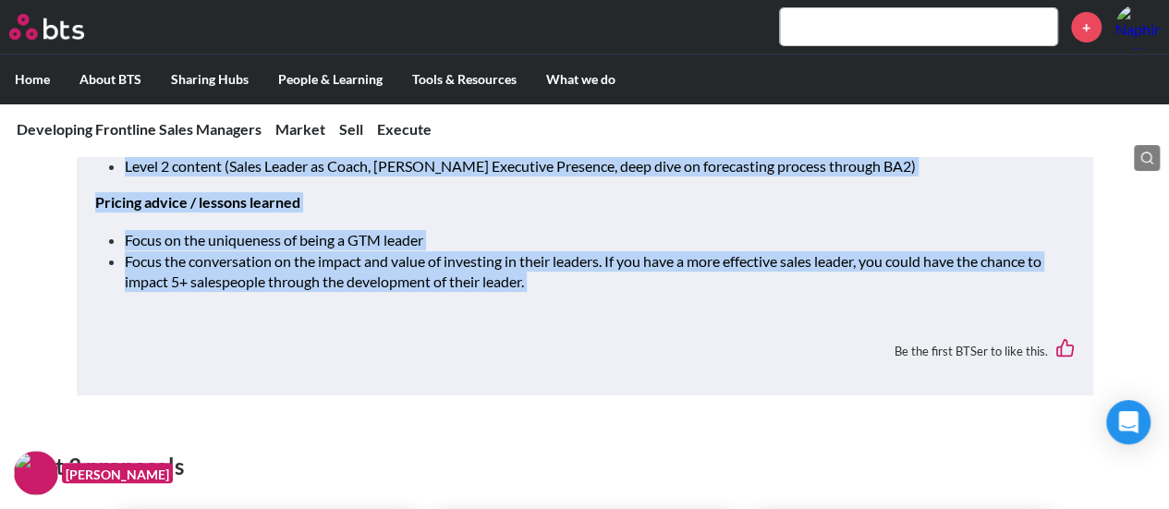
scroll to position [3605, 0]
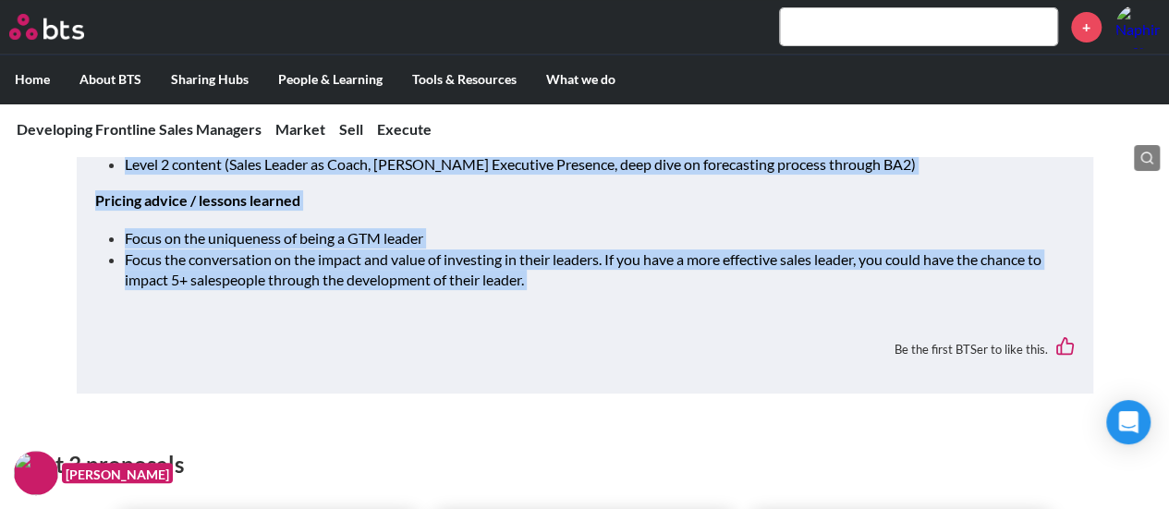
drag, startPoint x: 104, startPoint y: 287, endPoint x: 647, endPoint y: 323, distance: 544.6
click at [647, 323] on div "Sales tips How to get the client’s attention and start the conversation Do fron…" at bounding box center [585, 69] width 1017 height 649
copy div "How to get the client’s attention and start the conversation Do frontline sales…"
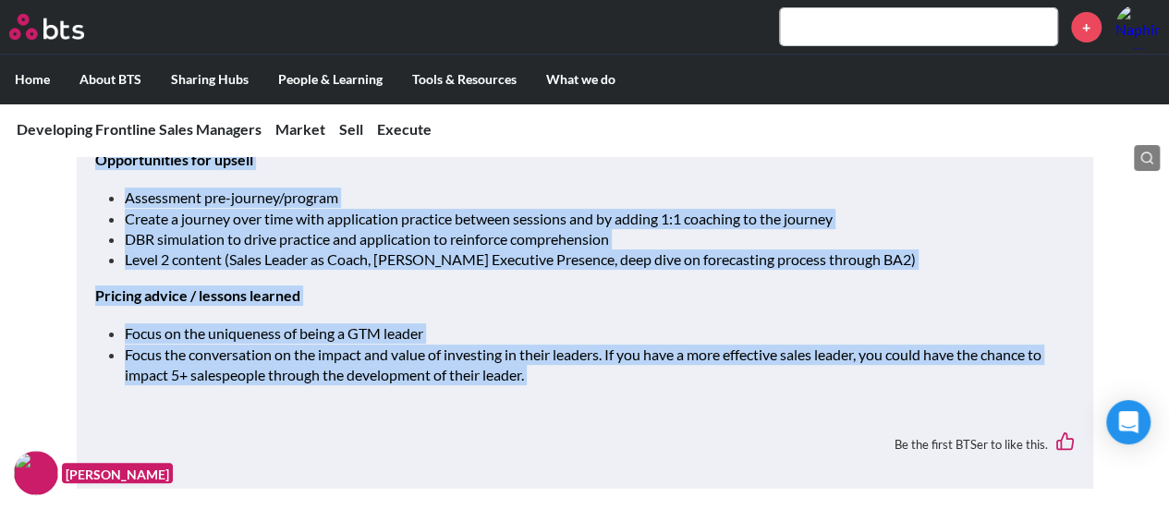
scroll to position [3512, 0]
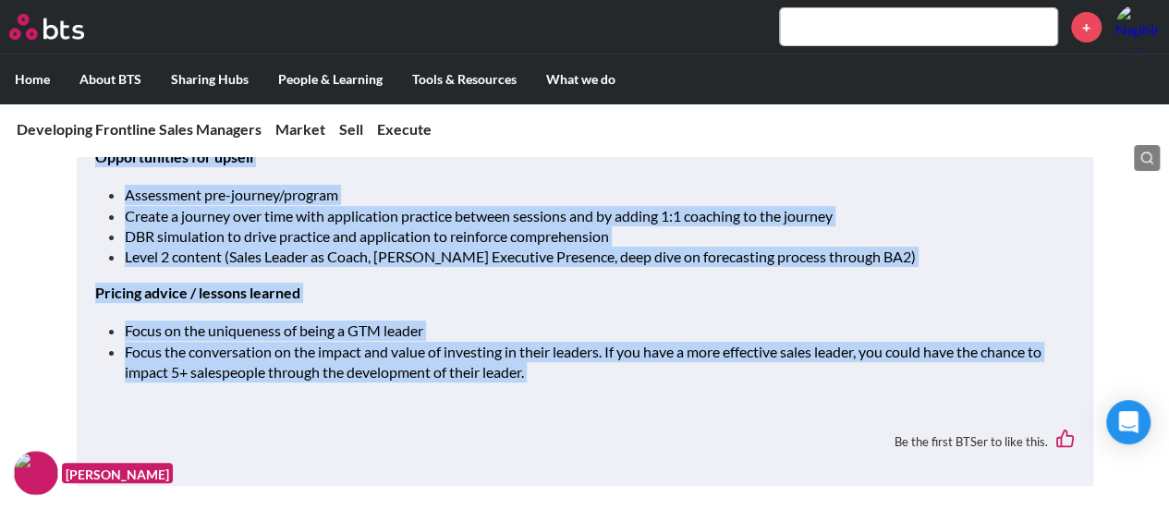
drag, startPoint x: 78, startPoint y: 324, endPoint x: 551, endPoint y: 406, distance: 480.3
click at [551, 406] on div "Sales tips How to get the client’s attention and start the conversation Do fron…" at bounding box center [585, 161] width 1017 height 649
copy div "Sales tips How to get the client’s attention and start the conversation Do fron…"
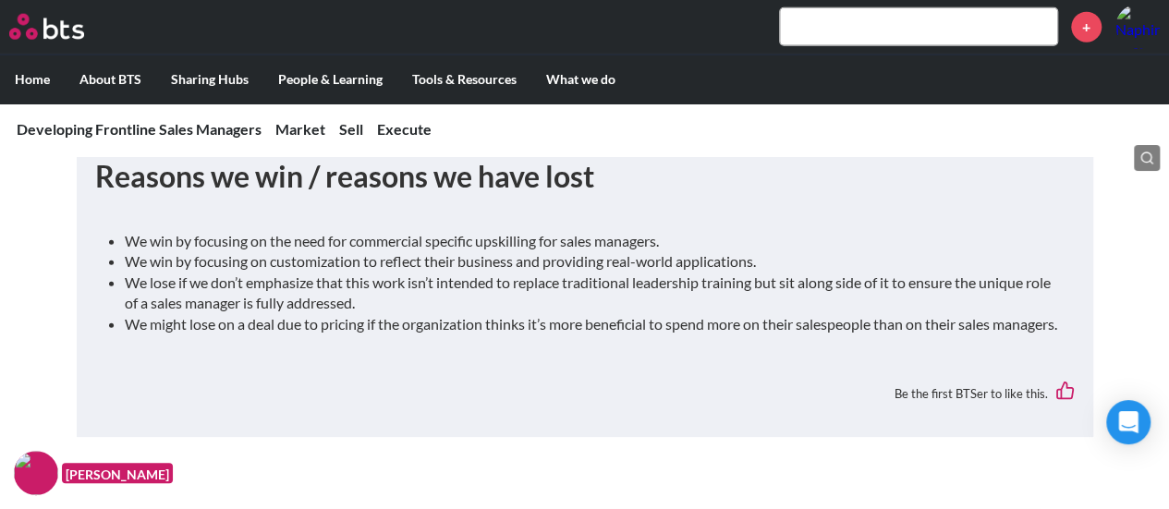
scroll to position [2311, 0]
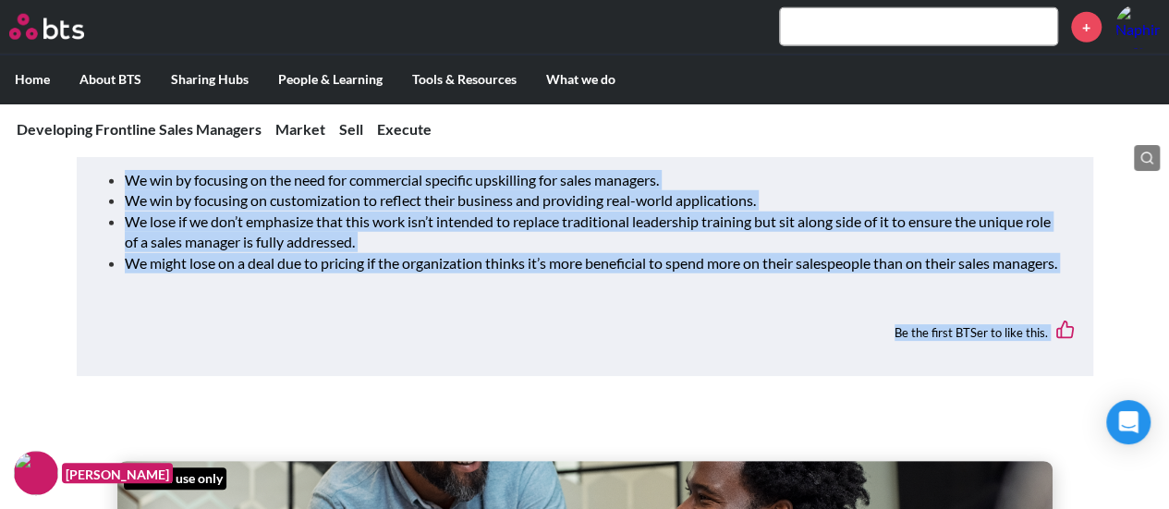
drag, startPoint x: 63, startPoint y: 259, endPoint x: 372, endPoint y: 368, distance: 327.4
click at [372, 368] on main "Developing Frontline Sales Managers Developing Frontline Sales Managers Anchor …" at bounding box center [584, 164] width 1169 height 5099
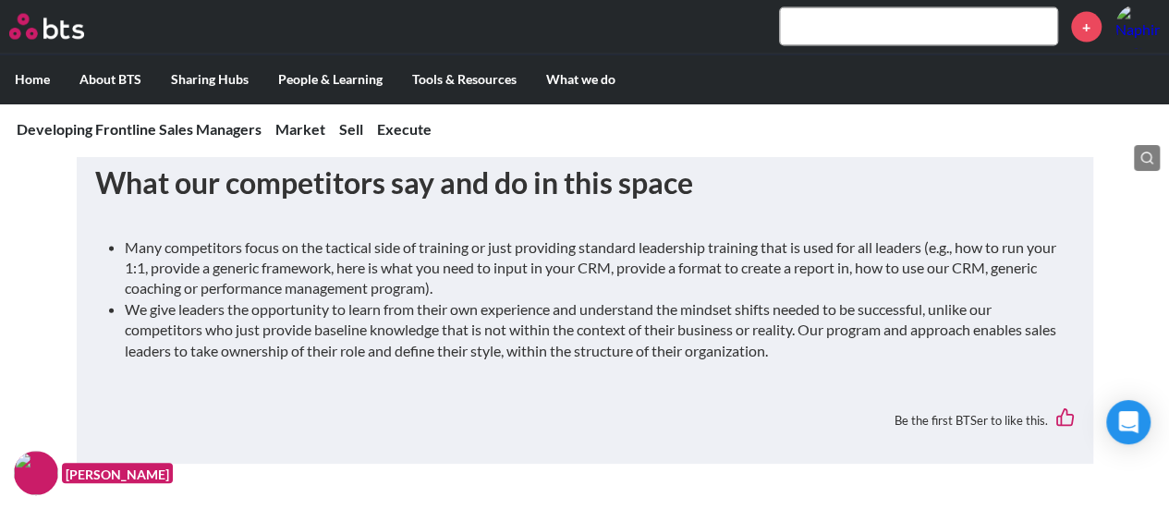
scroll to position [2218, 0]
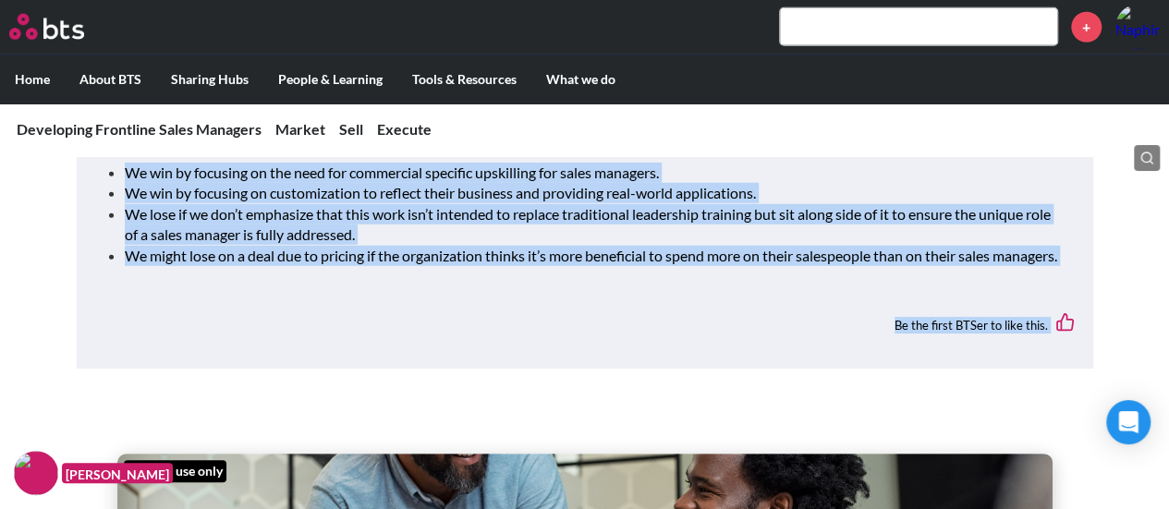
click at [366, 266] on ul "We win by focusing on the need for commercial specific upskilling for sales man…" at bounding box center [592, 215] width 935 height 104
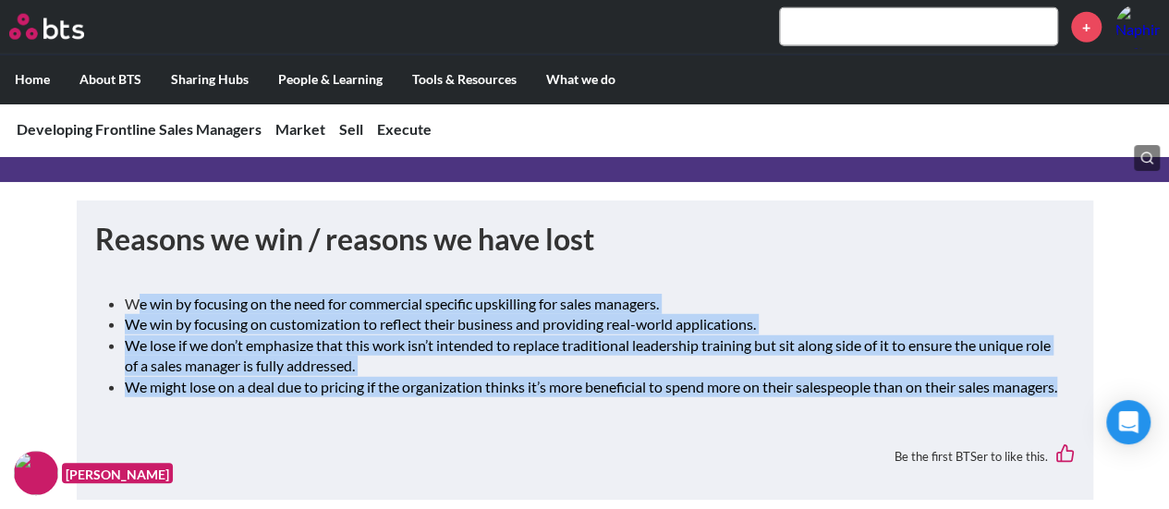
scroll to position [2311, 0]
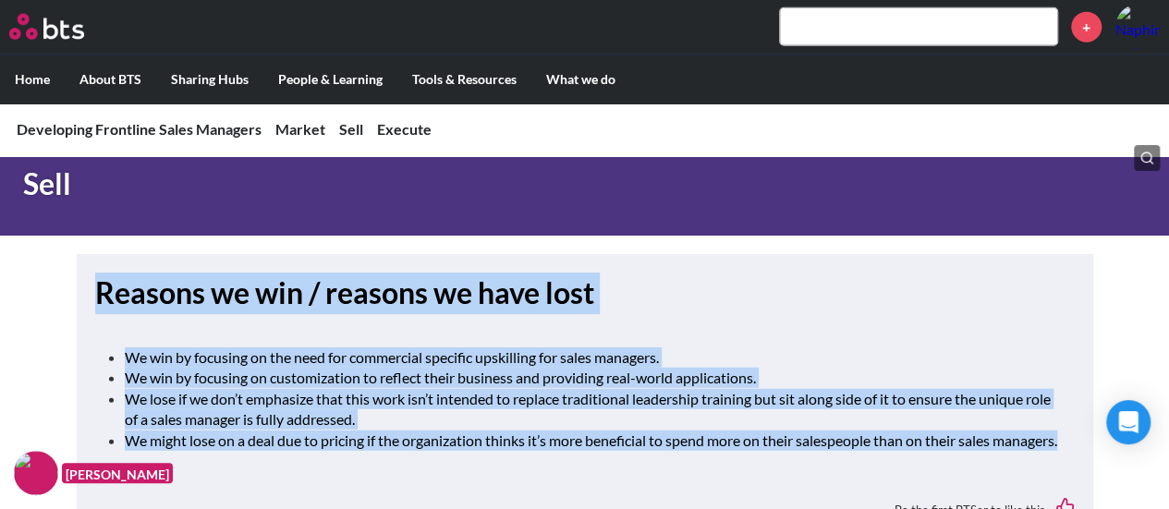
drag, startPoint x: 237, startPoint y: 350, endPoint x: 85, endPoint y: 267, distance: 172.9
click at [85, 267] on div "Reasons we win / reasons we have lost We win by focusing on the need for commer…" at bounding box center [585, 403] width 1017 height 299
copy div "Reasons we win / reasons we have lost We win by focusing on the need for commer…"
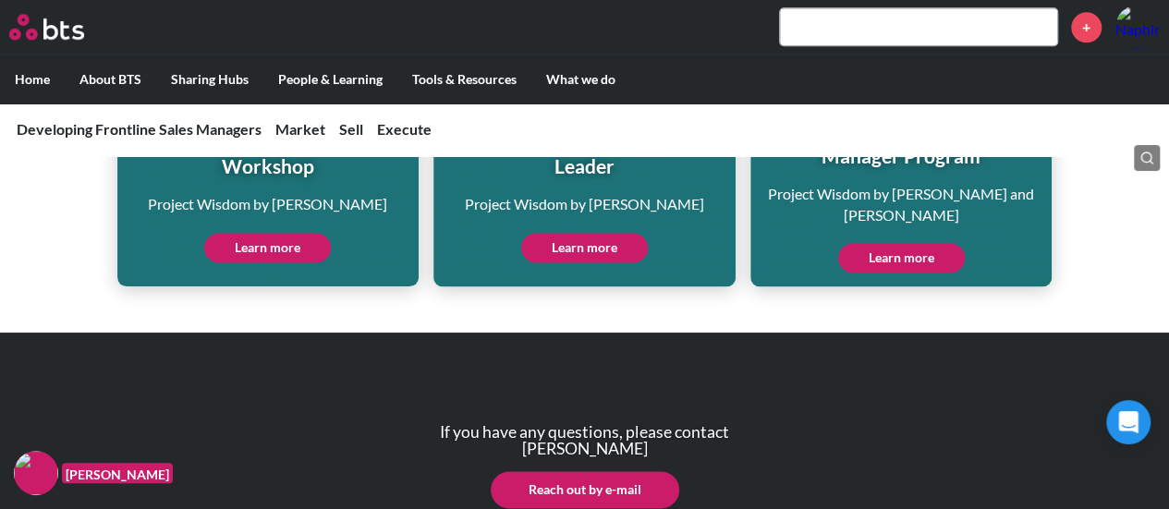
scroll to position [4622, 0]
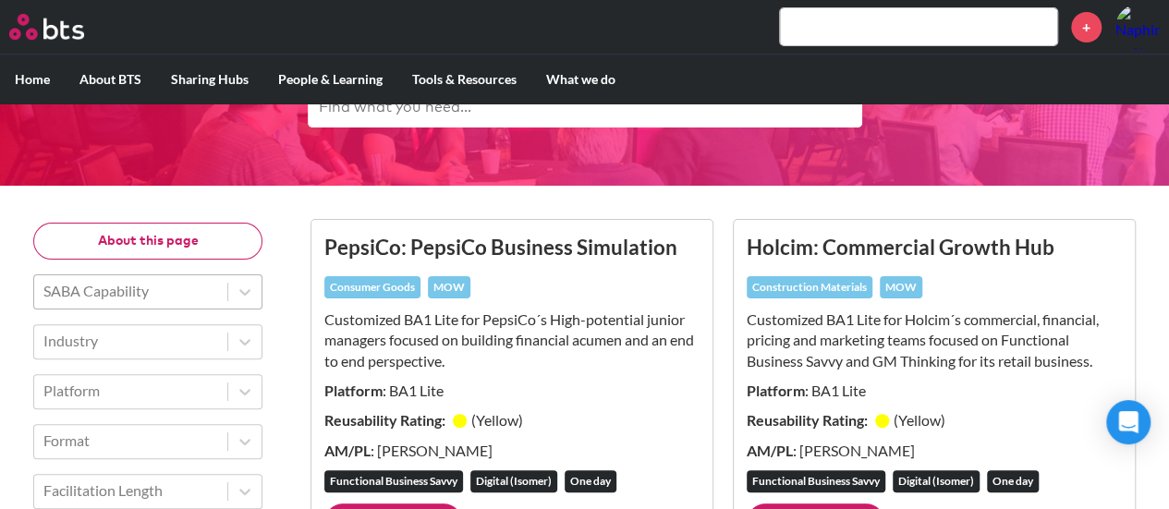
scroll to position [92, 0]
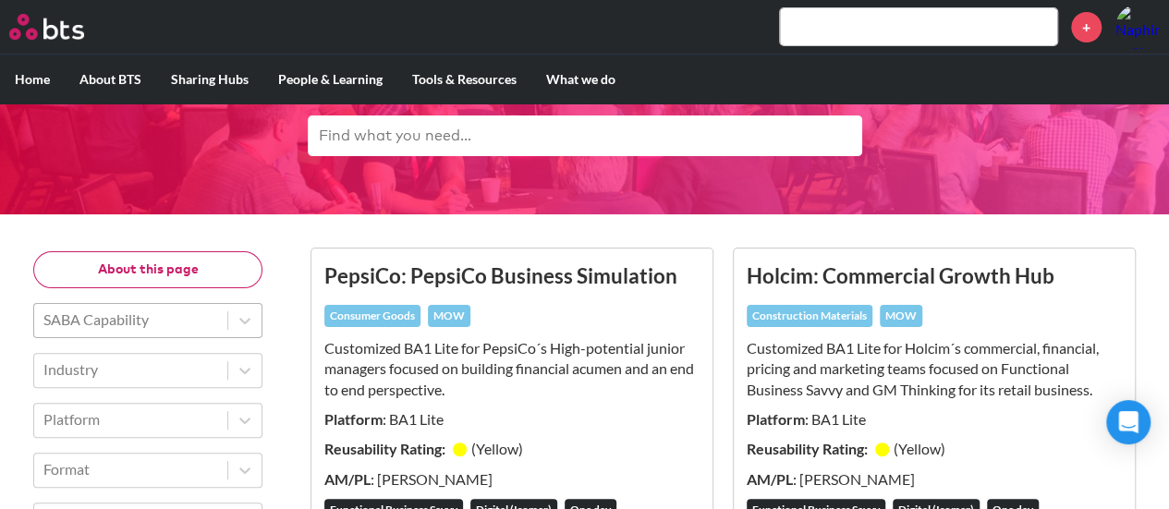
click at [152, 318] on div at bounding box center [130, 320] width 175 height 24
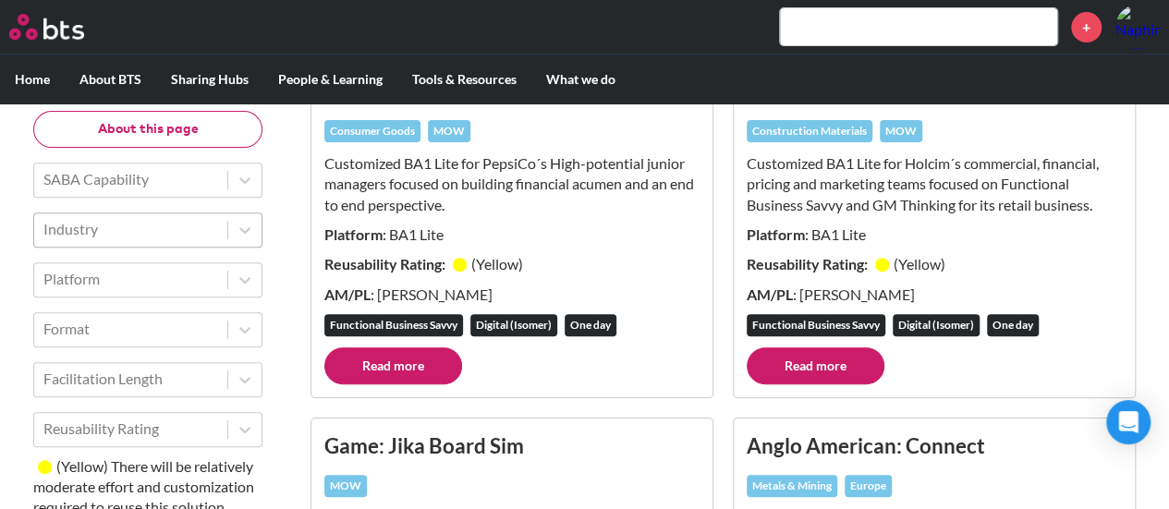
click at [139, 245] on div "Industry" at bounding box center [130, 229] width 193 height 31
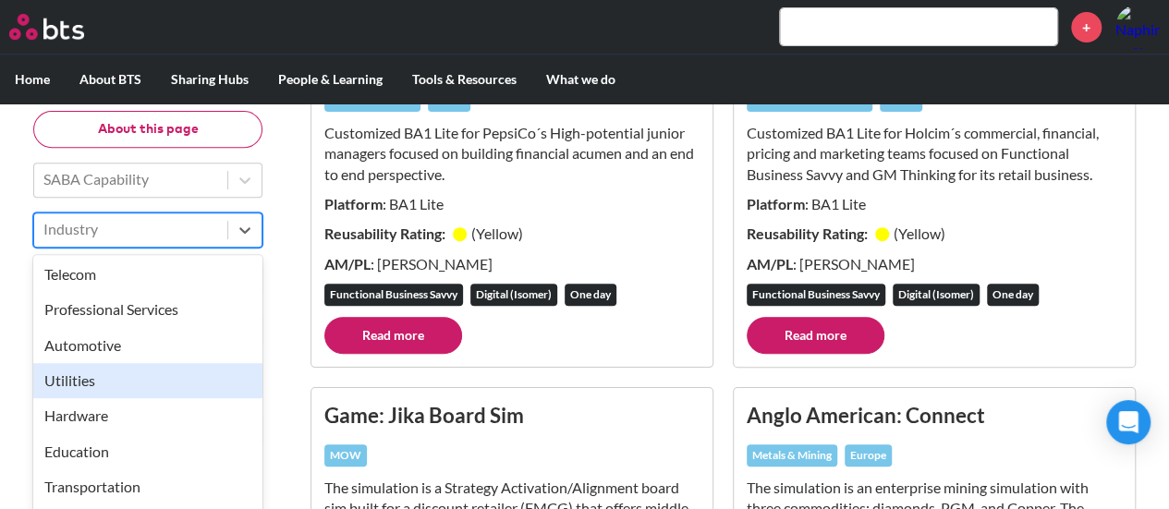
scroll to position [588, 0]
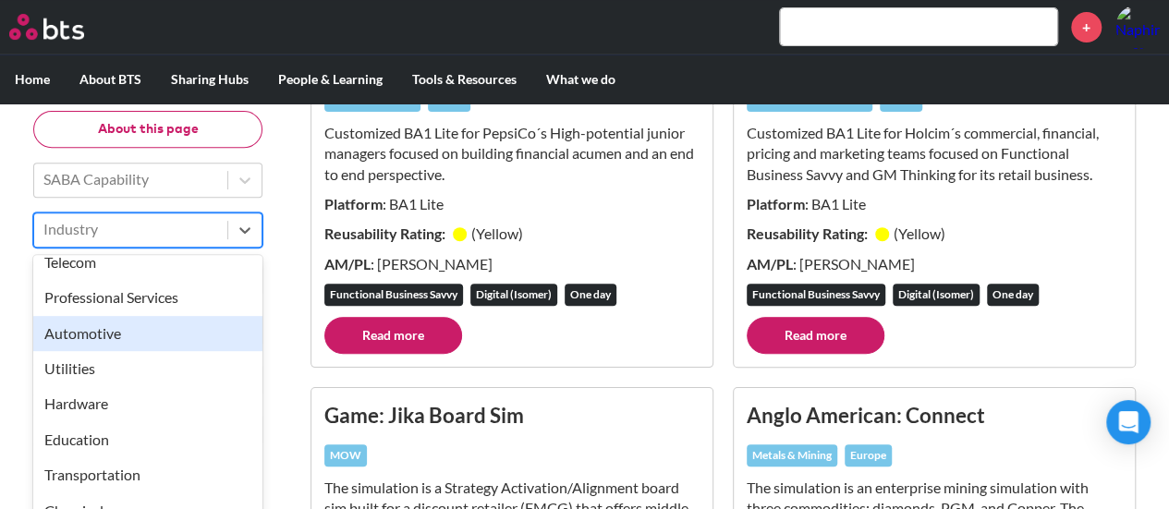
click at [135, 337] on div "Automotive" at bounding box center [147, 333] width 229 height 35
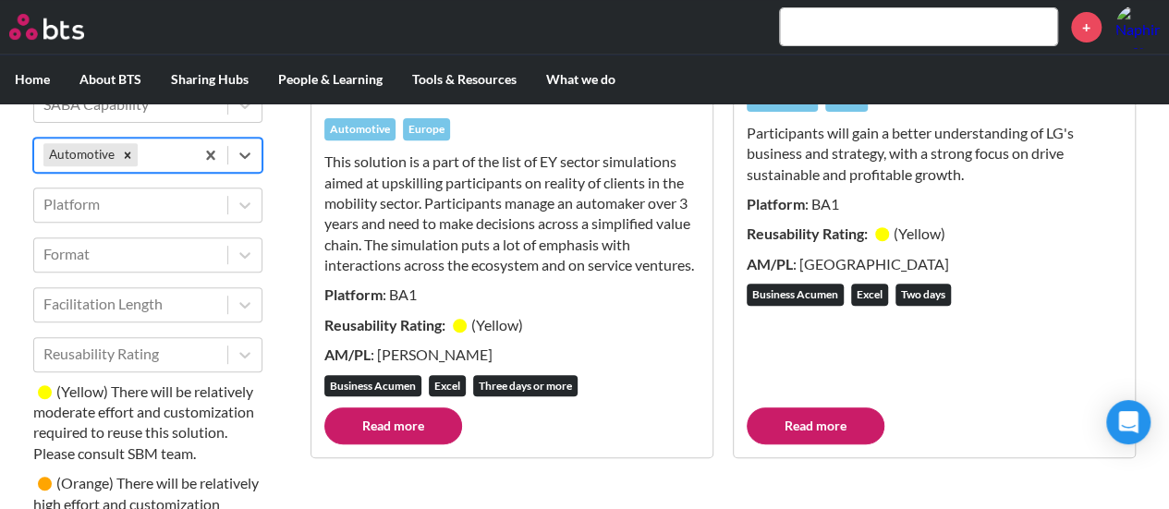
scroll to position [215, 0]
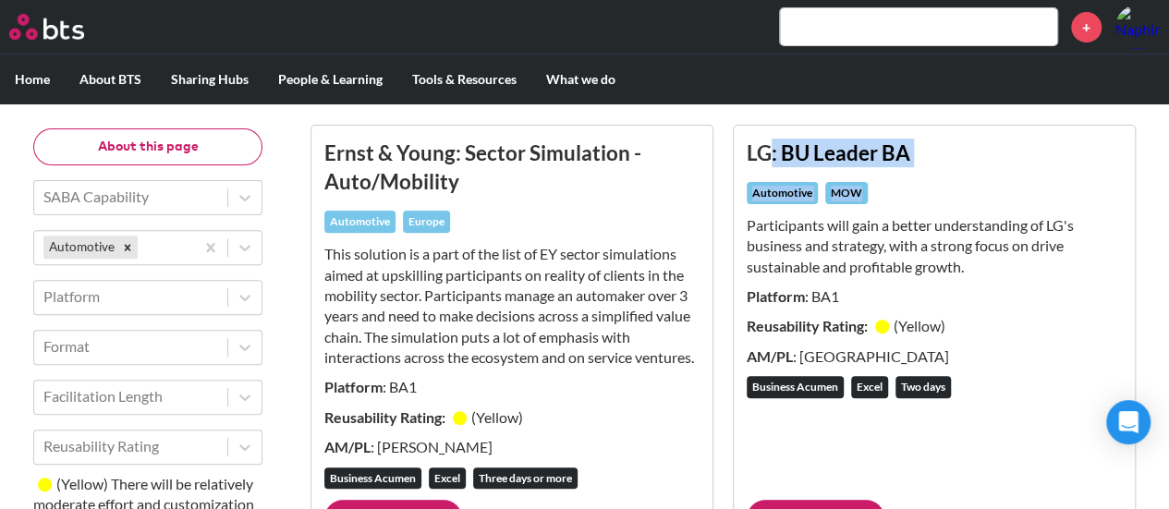
drag, startPoint x: 782, startPoint y: 141, endPoint x: 866, endPoint y: 188, distance: 96.0
click at [866, 187] on div "LG: BU Leader BA Automotive MOW Participants will gain a better understanding o…" at bounding box center [934, 320] width 375 height 362
click at [618, 295] on p "This solution is a part of the list of EY sector simulations aimed at upskillin…" at bounding box center [511, 306] width 375 height 124
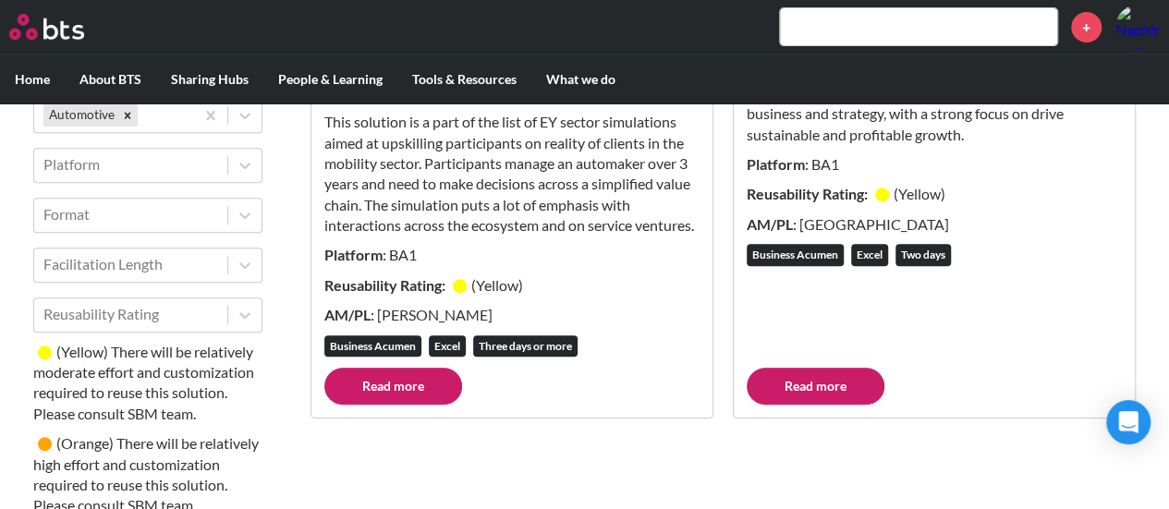
scroll to position [255, 0]
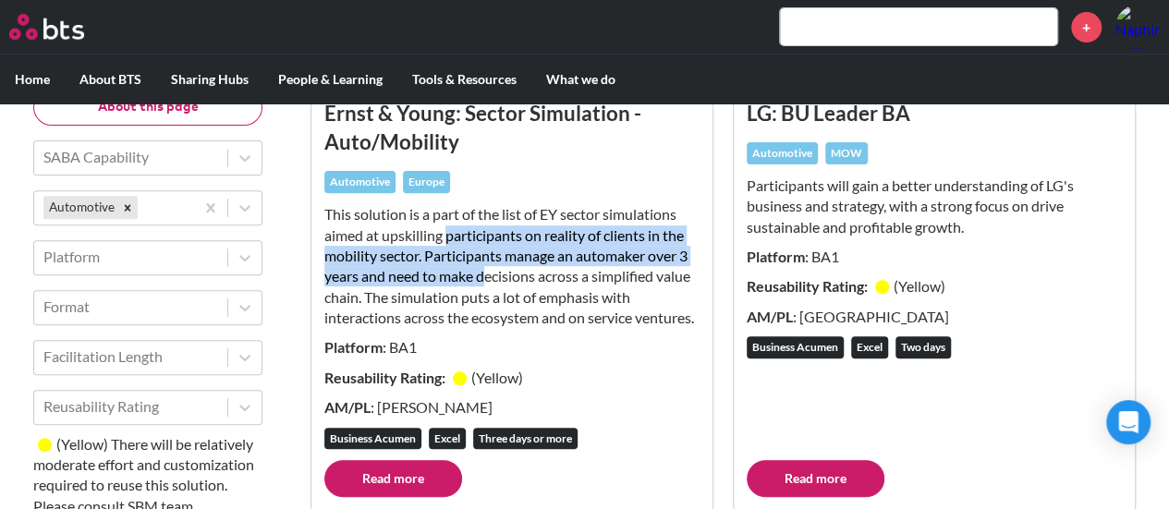
drag, startPoint x: 450, startPoint y: 239, endPoint x: 487, endPoint y: 280, distance: 55.0
click at [487, 280] on p "This solution is a part of the list of EY sector simulations aimed at upskillin…" at bounding box center [511, 266] width 375 height 124
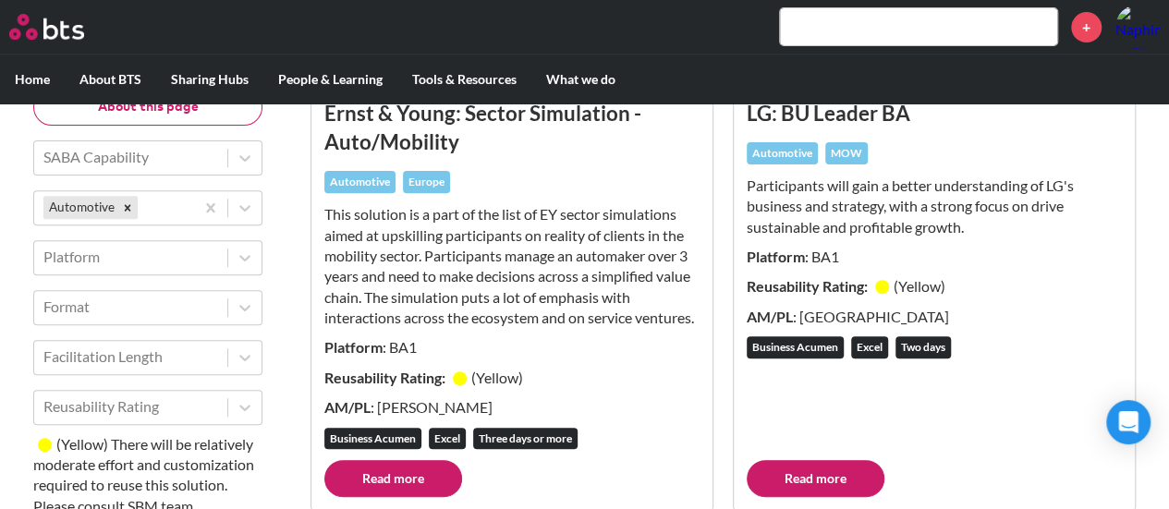
click at [529, 295] on p "This solution is a part of the list of EY sector simulations aimed at upskillin…" at bounding box center [511, 266] width 375 height 124
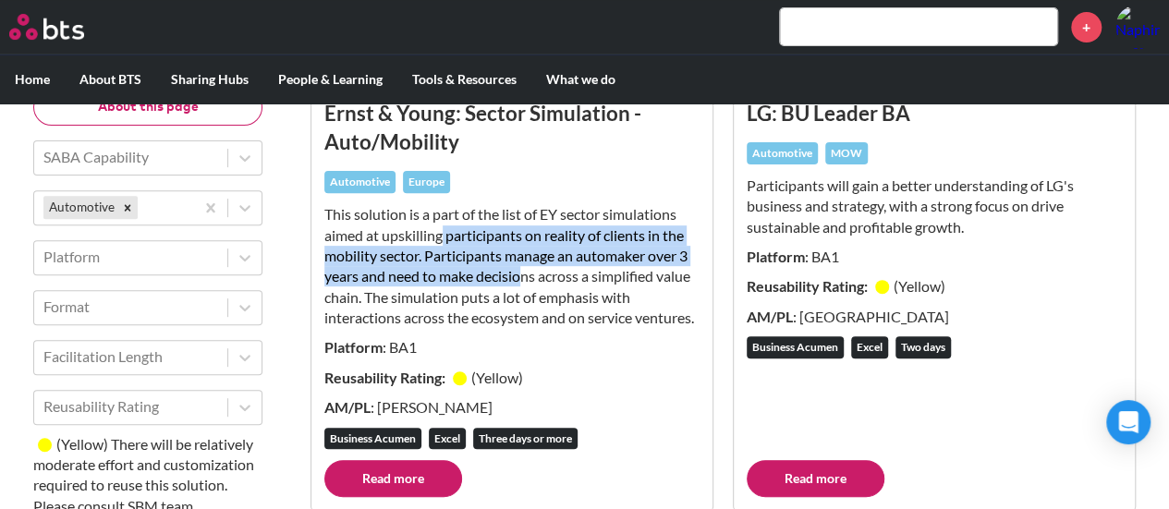
drag, startPoint x: 442, startPoint y: 241, endPoint x: 525, endPoint y: 282, distance: 92.6
click at [525, 282] on p "This solution is a part of the list of EY sector simulations aimed at upskillin…" at bounding box center [511, 266] width 375 height 124
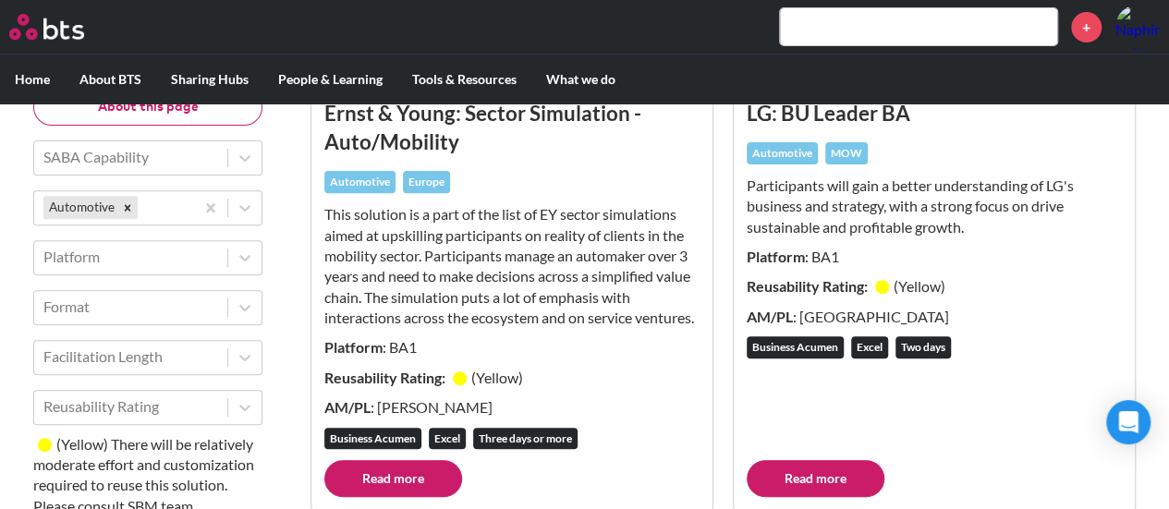
click at [593, 302] on p "This solution is a part of the list of EY sector simulations aimed at upskillin…" at bounding box center [511, 266] width 375 height 124
click at [481, 294] on p "This solution is a part of the list of EY sector simulations aimed at upskillin…" at bounding box center [511, 266] width 375 height 124
click at [132, 209] on icon "Remove Automotive" at bounding box center [127, 208] width 13 height 13
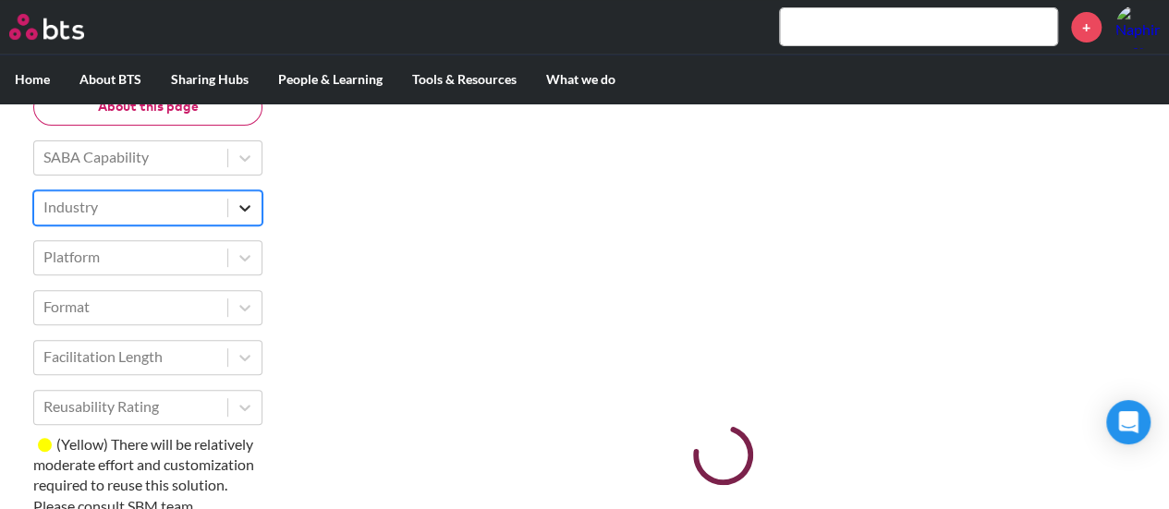
click at [247, 210] on icon at bounding box center [245, 208] width 18 height 18
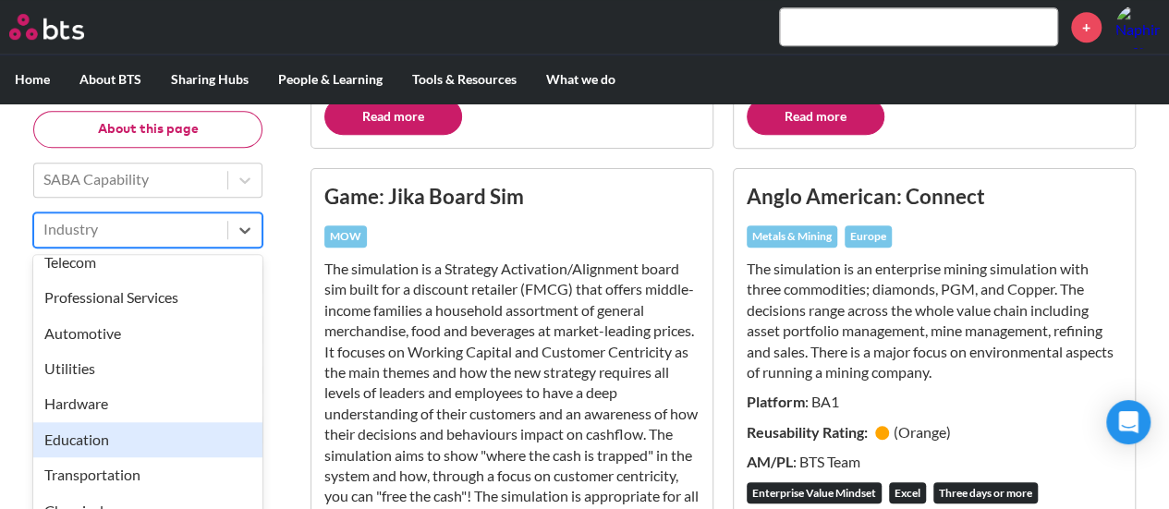
scroll to position [532, 0]
